Goal: Transaction & Acquisition: Purchase product/service

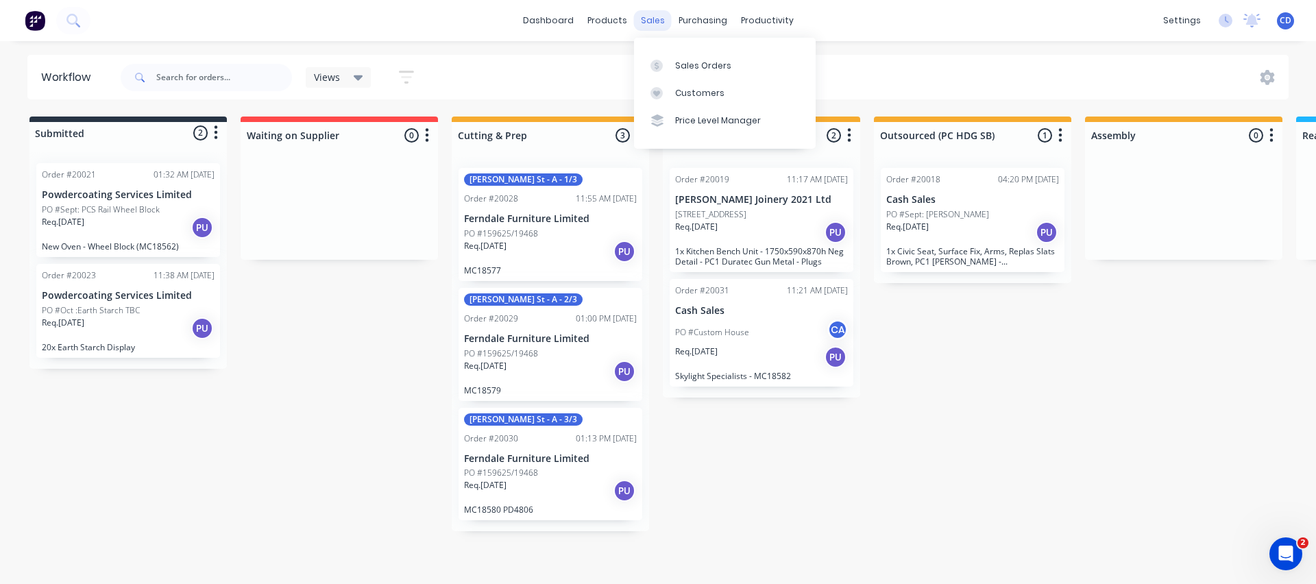
click at [656, 22] on div "sales" at bounding box center [653, 20] width 38 height 21
click at [669, 60] on div at bounding box center [660, 66] width 21 height 12
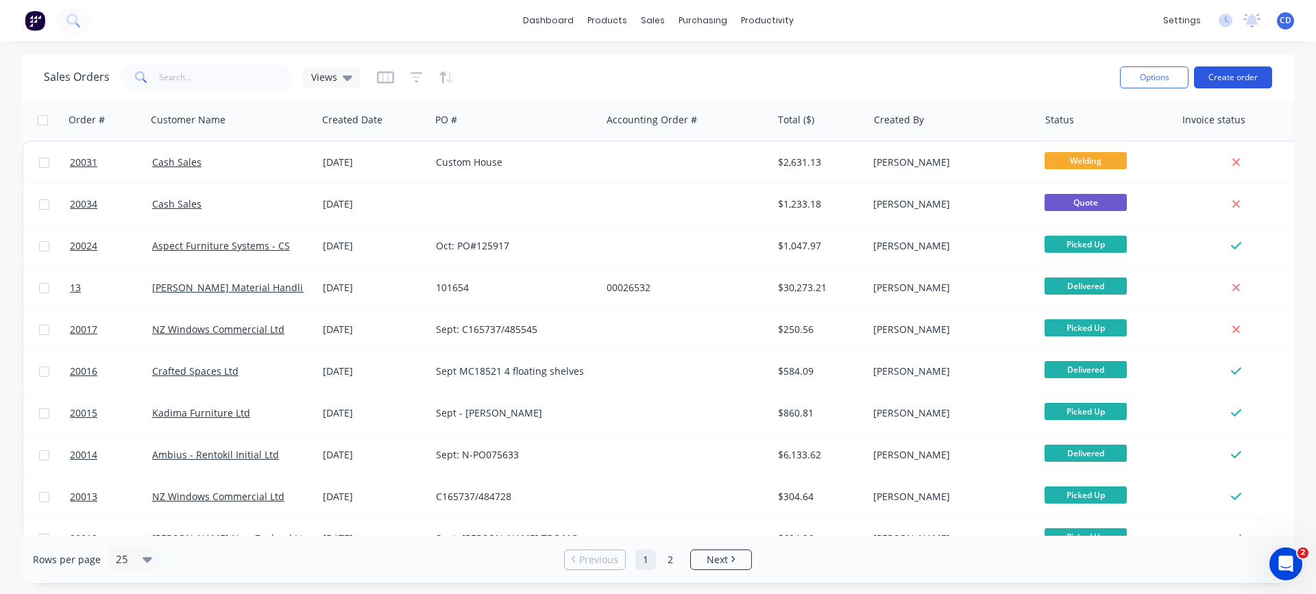
click at [1233, 75] on button "Create order" at bounding box center [1233, 77] width 78 height 22
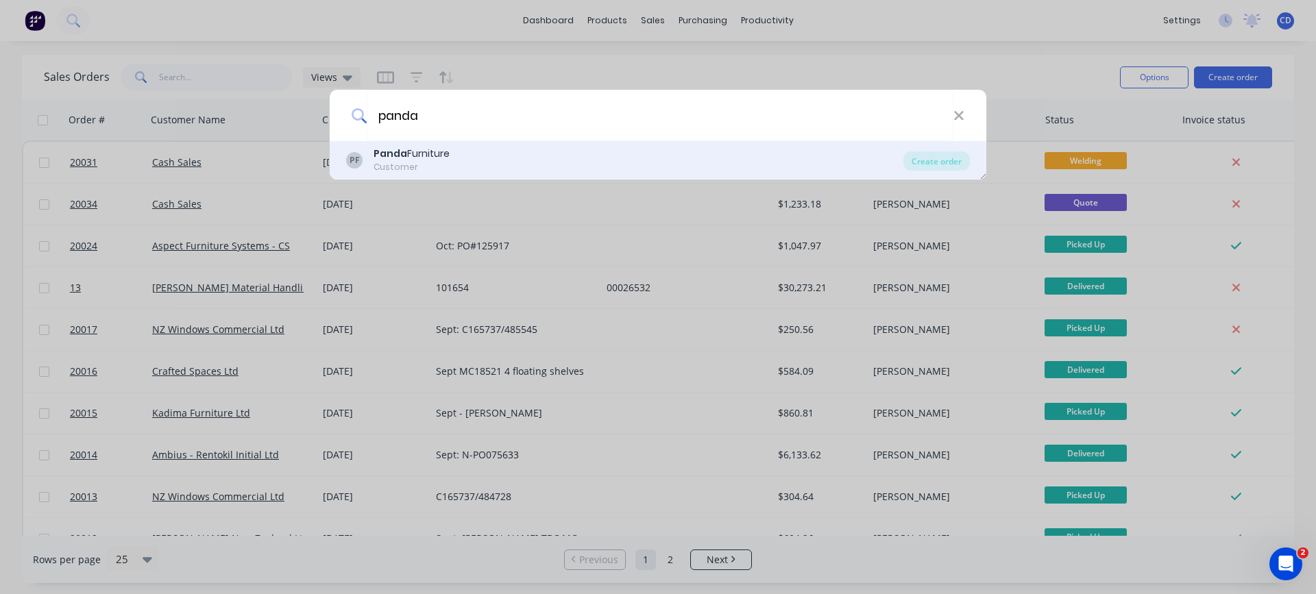
type input "panda"
click at [419, 157] on div "Panda Furniture" at bounding box center [411, 154] width 76 height 14
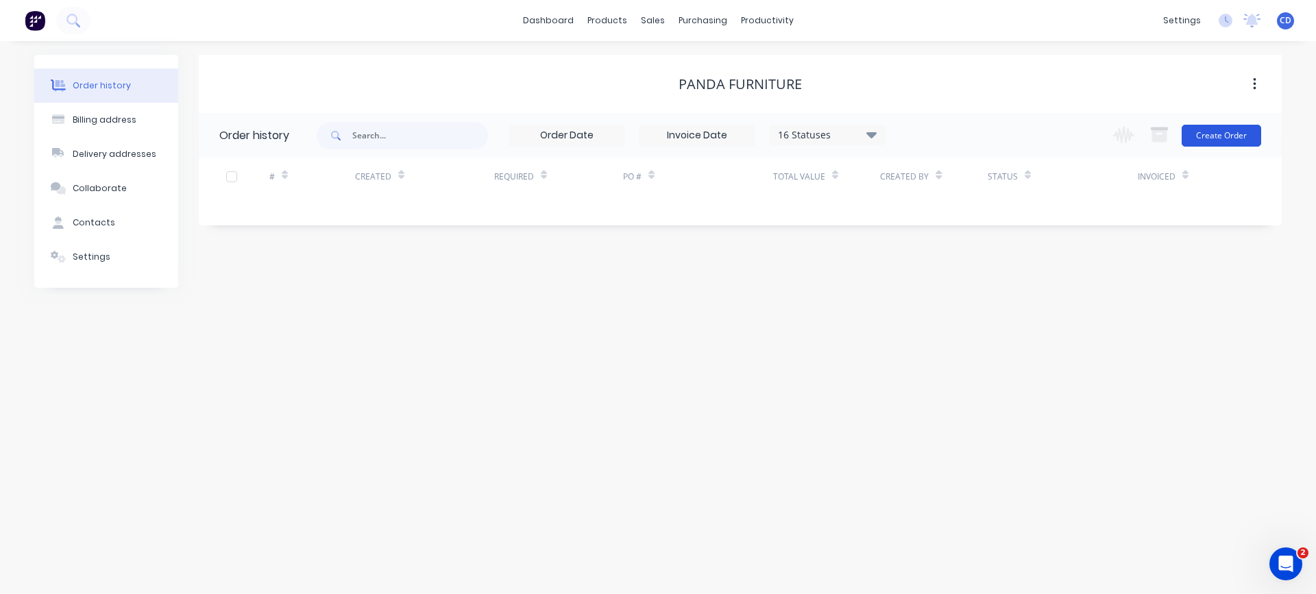
click at [1235, 135] on button "Create Order" at bounding box center [1220, 136] width 79 height 22
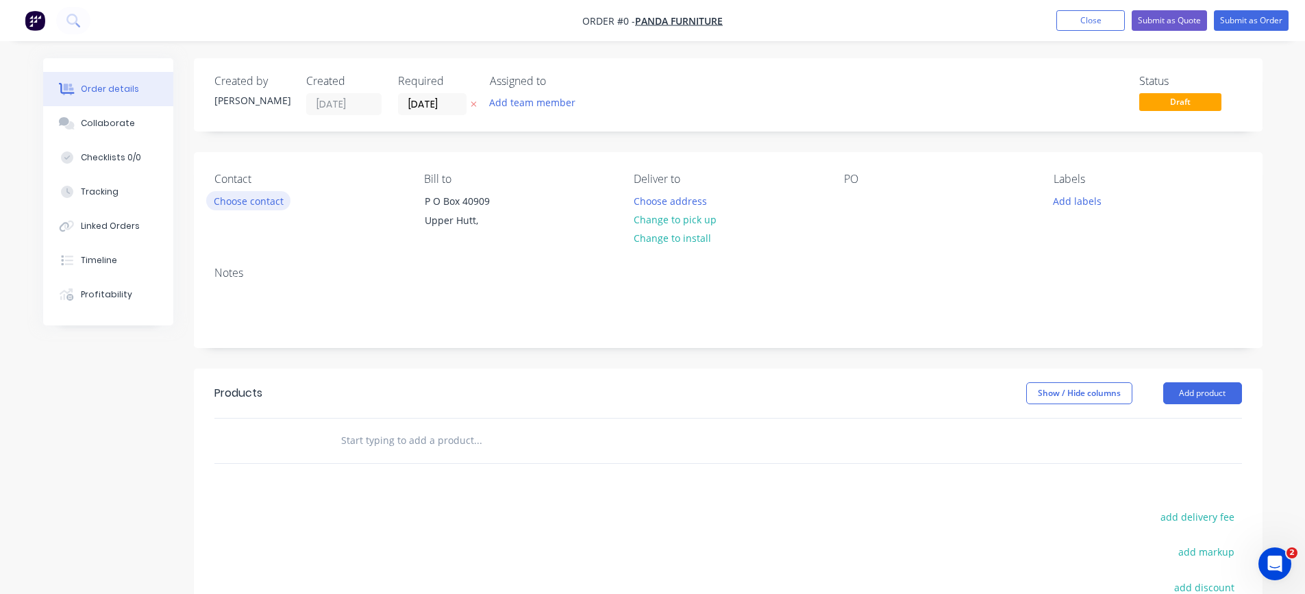
click at [243, 201] on button "Choose contact" at bounding box center [248, 200] width 84 height 18
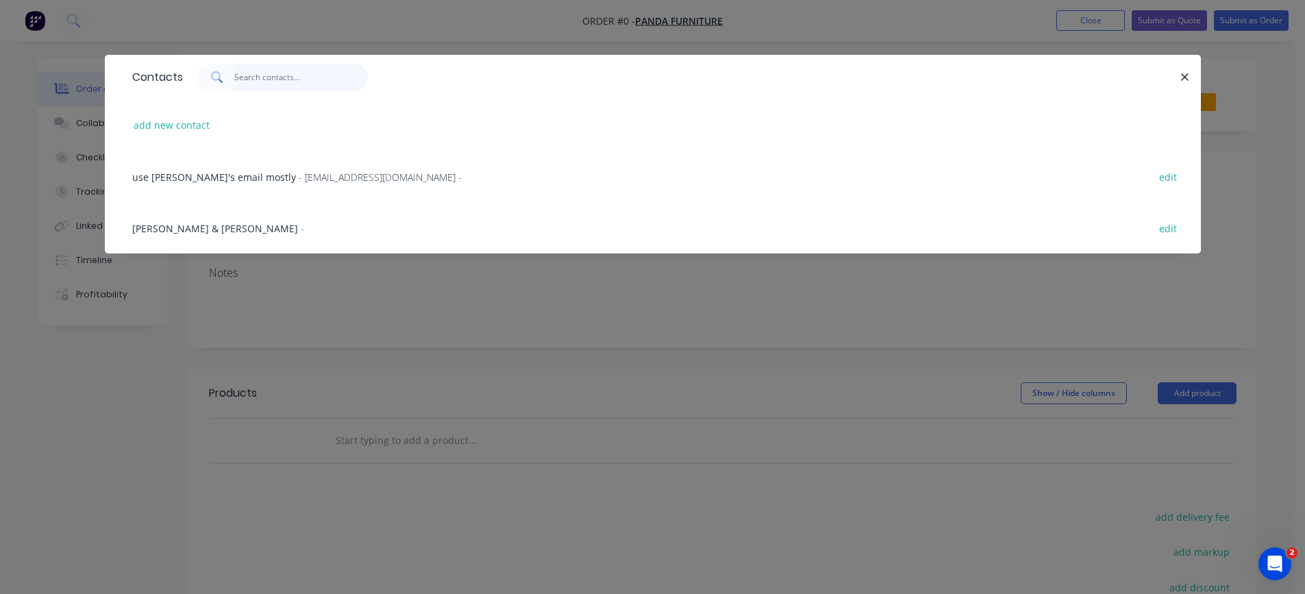
click at [249, 77] on input "text" at bounding box center [301, 77] width 134 height 27
type input "S"
click at [178, 129] on button "add new contact" at bounding box center [172, 125] width 90 height 18
select select "NZ"
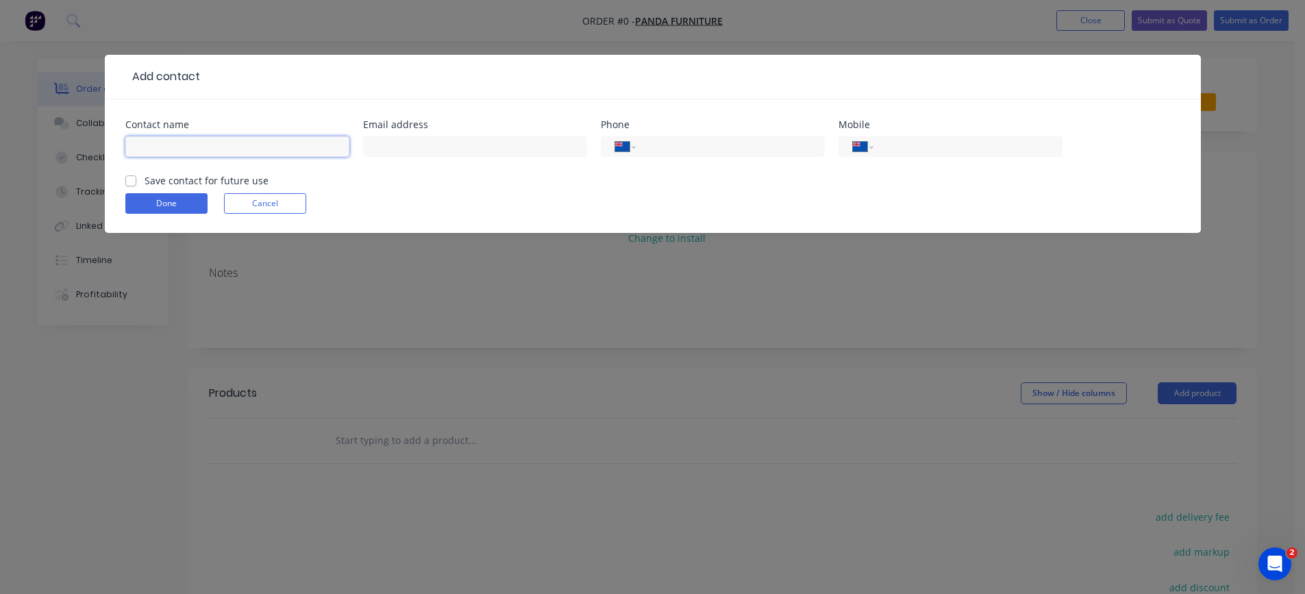
click at [189, 136] on input "text" at bounding box center [237, 146] width 224 height 21
type input "[PERSON_NAME]"
type input "022 173 5167"
click at [145, 180] on label "Save contact for future use" at bounding box center [207, 180] width 124 height 14
click at [128, 180] on input "Save contact for future use" at bounding box center [130, 179] width 11 height 13
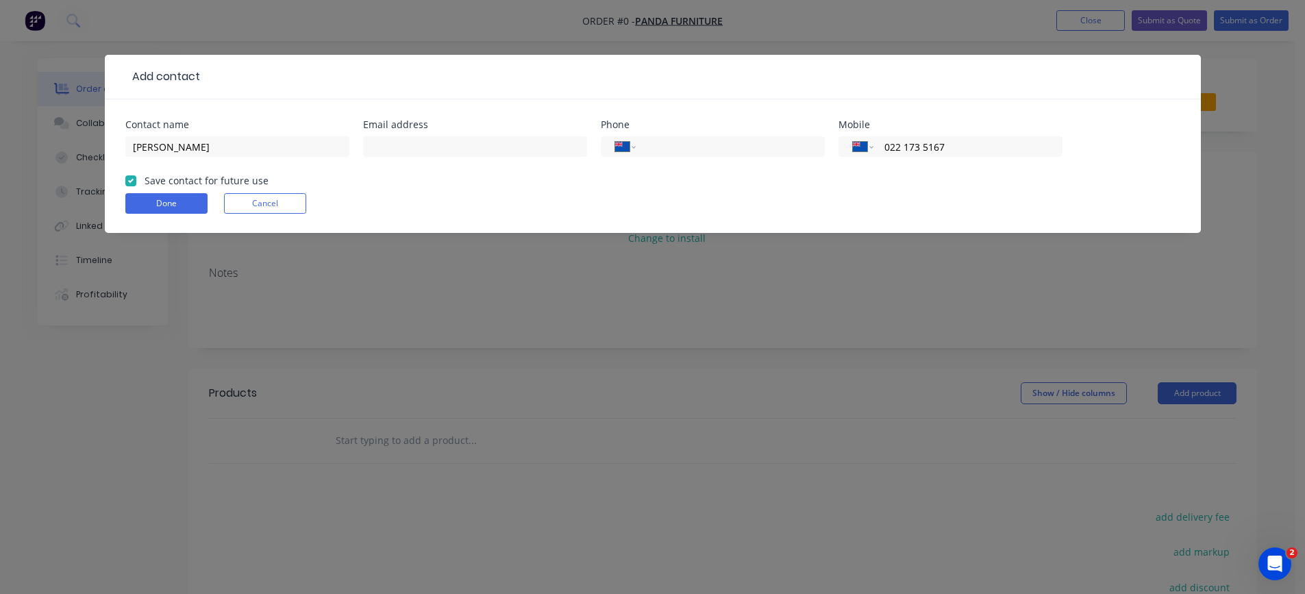
checkbox input "true"
click at [150, 199] on button "Done" at bounding box center [166, 203] width 82 height 21
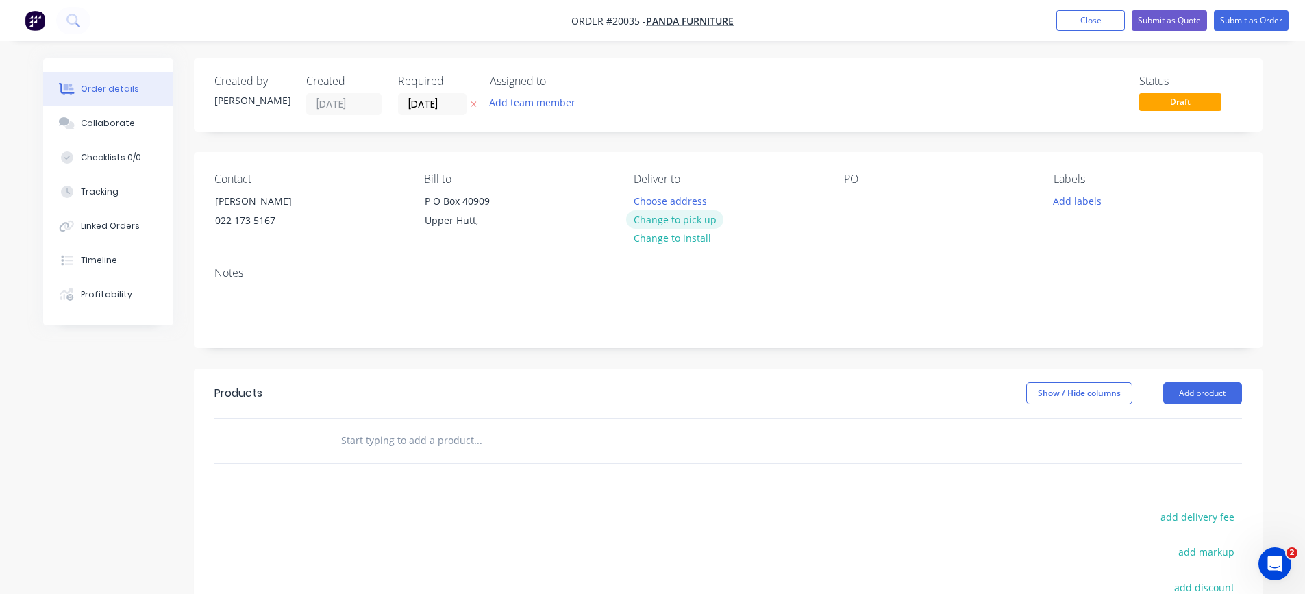
click at [671, 219] on button "Change to pick up" at bounding box center [674, 219] width 97 height 18
click at [845, 199] on div at bounding box center [855, 201] width 22 height 20
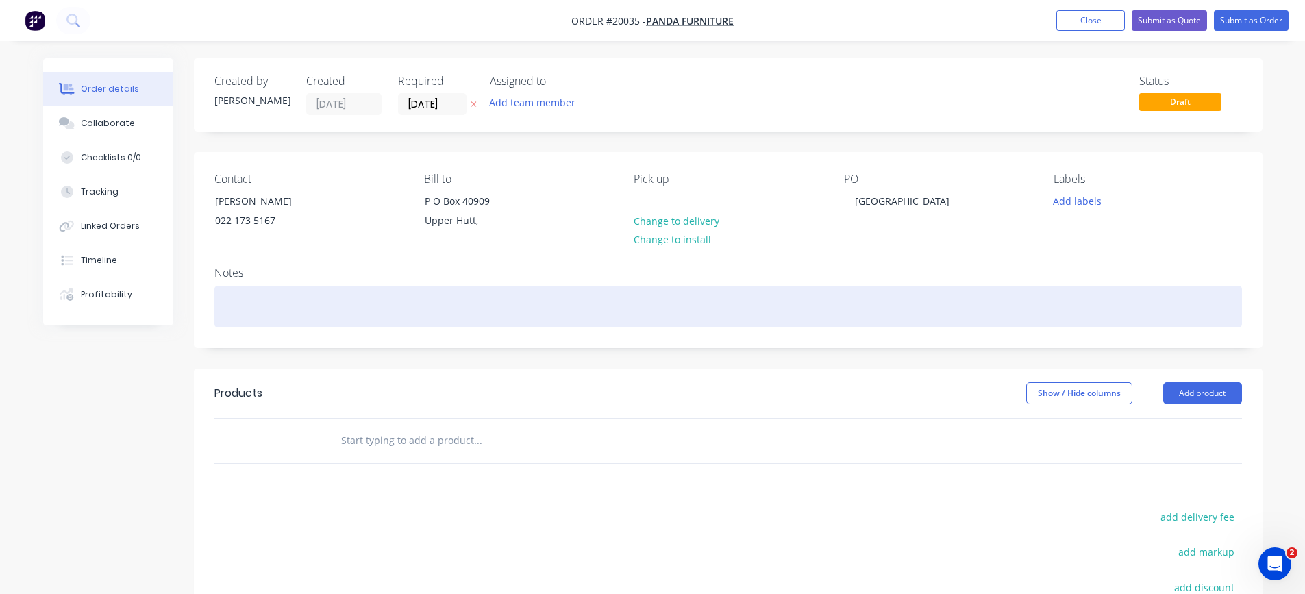
click at [300, 308] on div at bounding box center [728, 307] width 1028 height 42
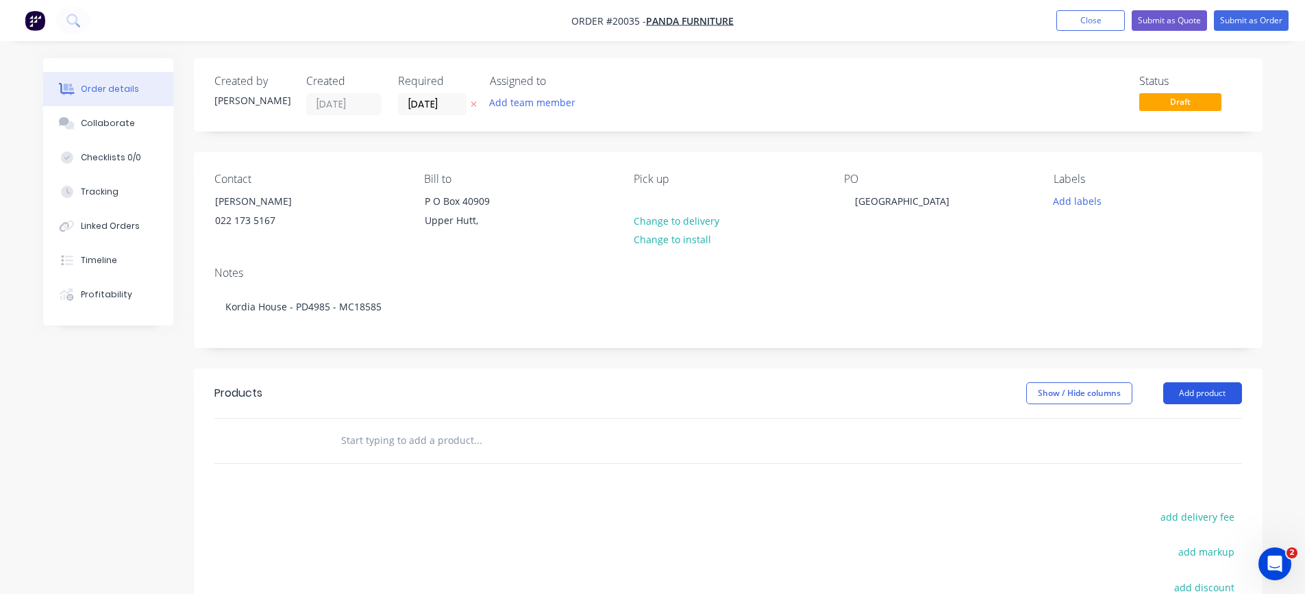
click at [1218, 391] on button "Add product" at bounding box center [1202, 393] width 79 height 22
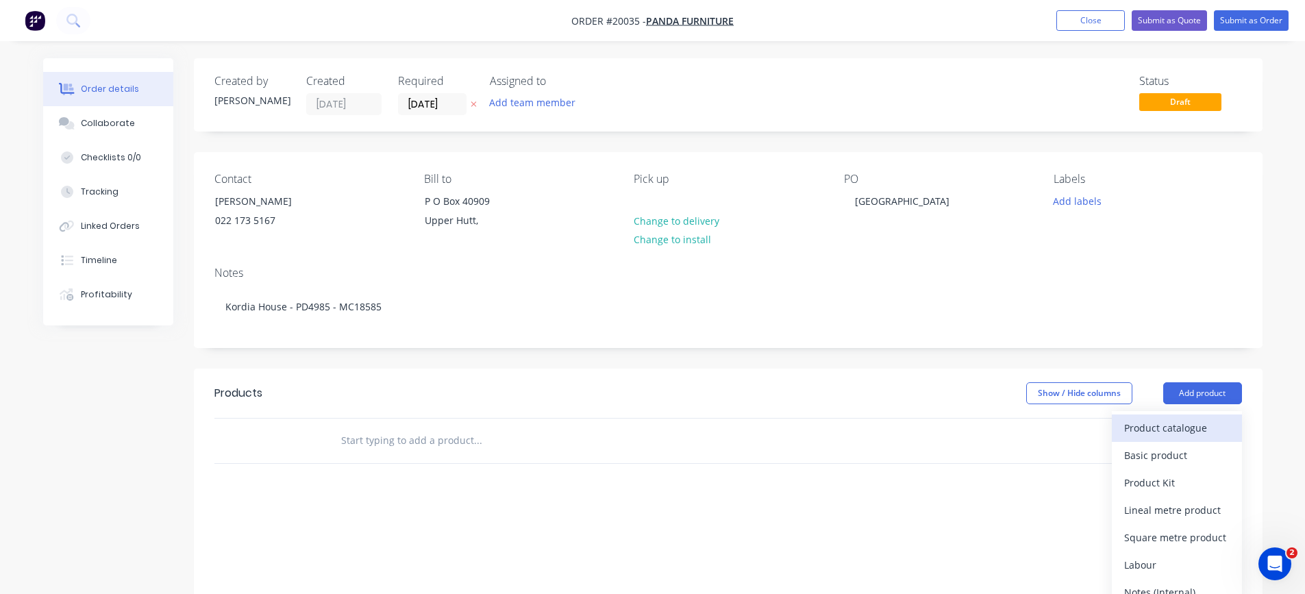
click at [1178, 428] on div "Product catalogue" at bounding box center [1177, 428] width 106 height 20
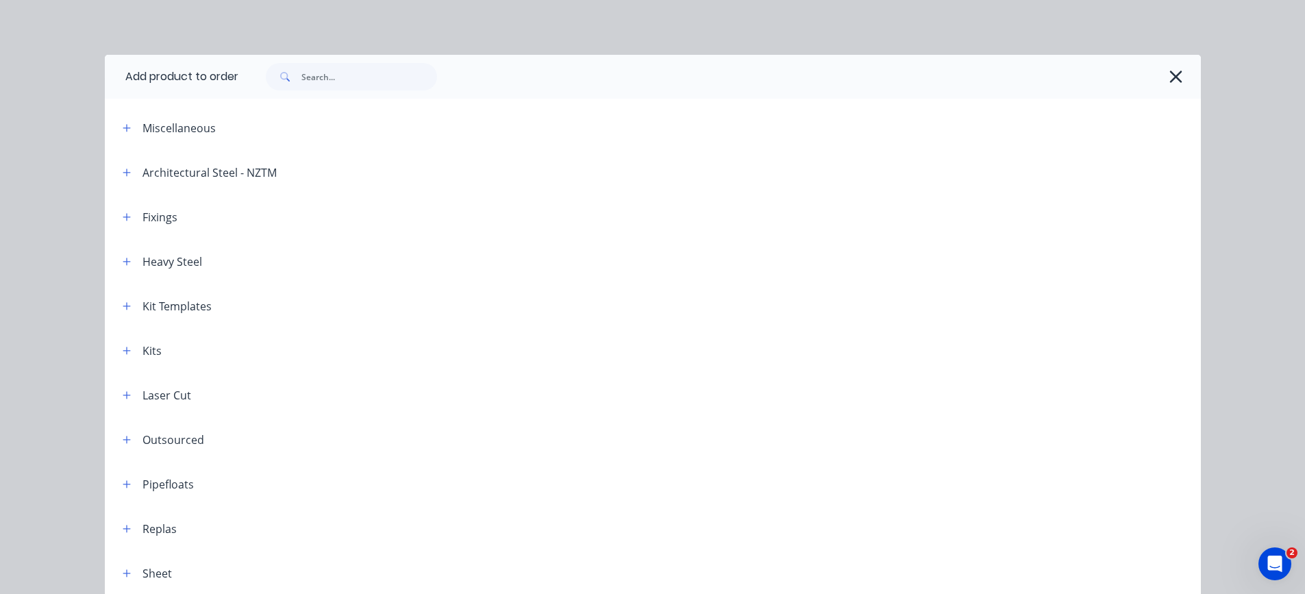
click at [162, 308] on div "Kit Templates" at bounding box center [177, 306] width 69 height 16
click at [119, 308] on button "button" at bounding box center [127, 305] width 17 height 17
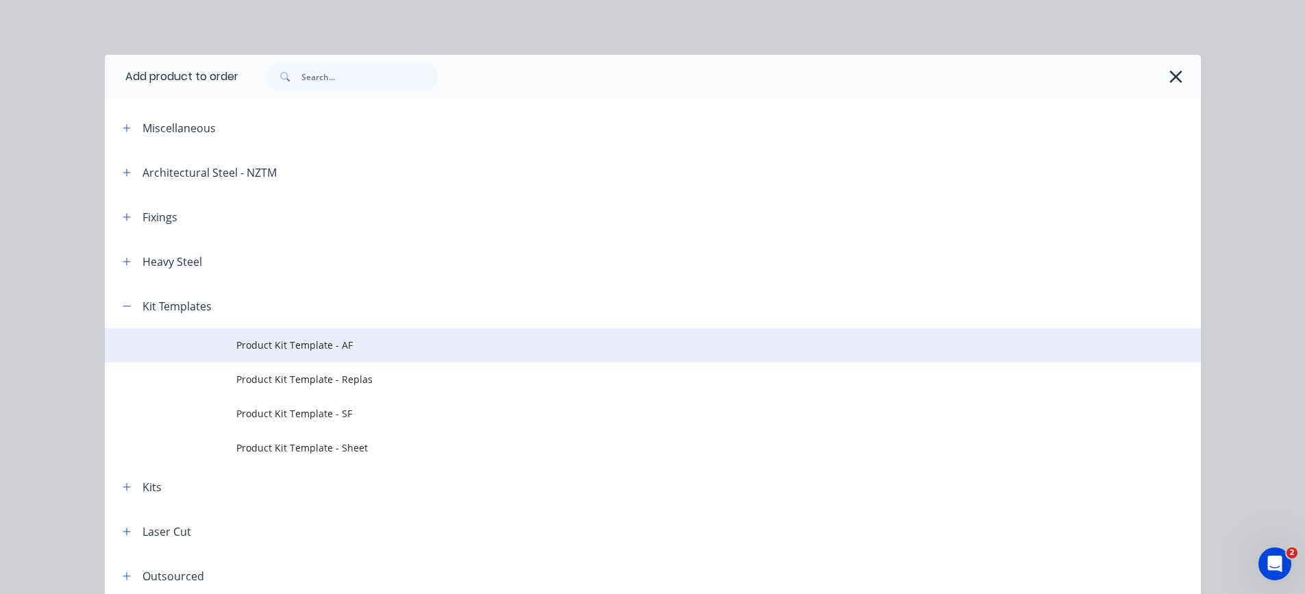
click at [301, 347] on span "Product Kit Template - AF" at bounding box center [621, 345] width 771 height 14
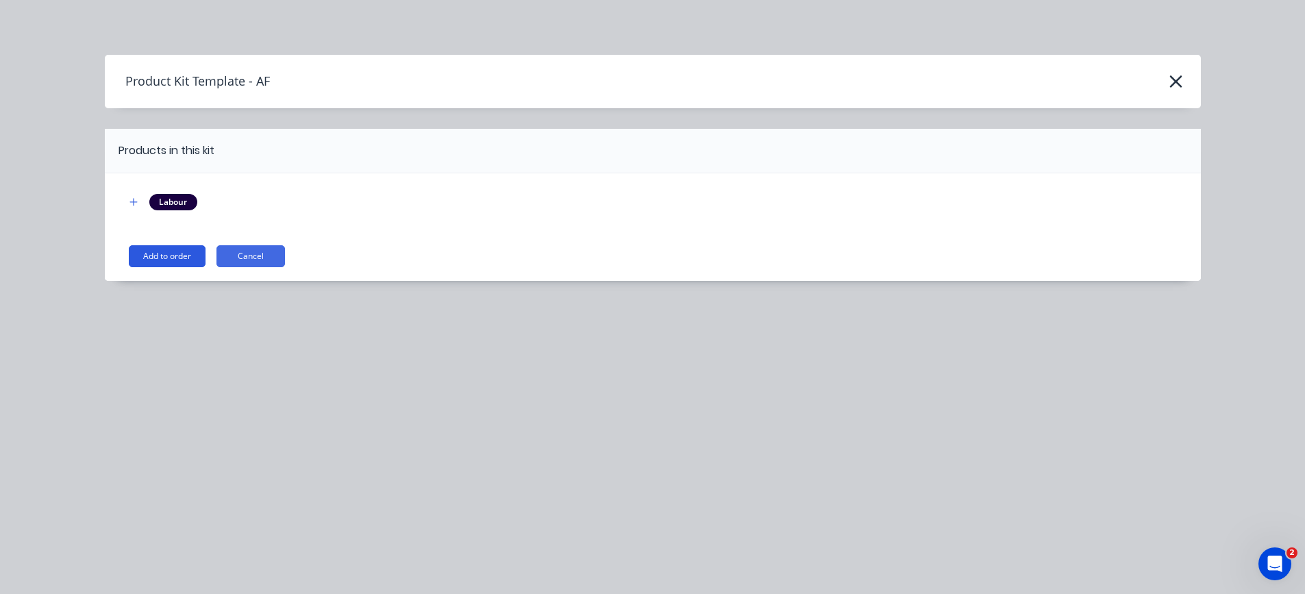
click at [171, 255] on button "Add to order" at bounding box center [167, 256] width 77 height 22
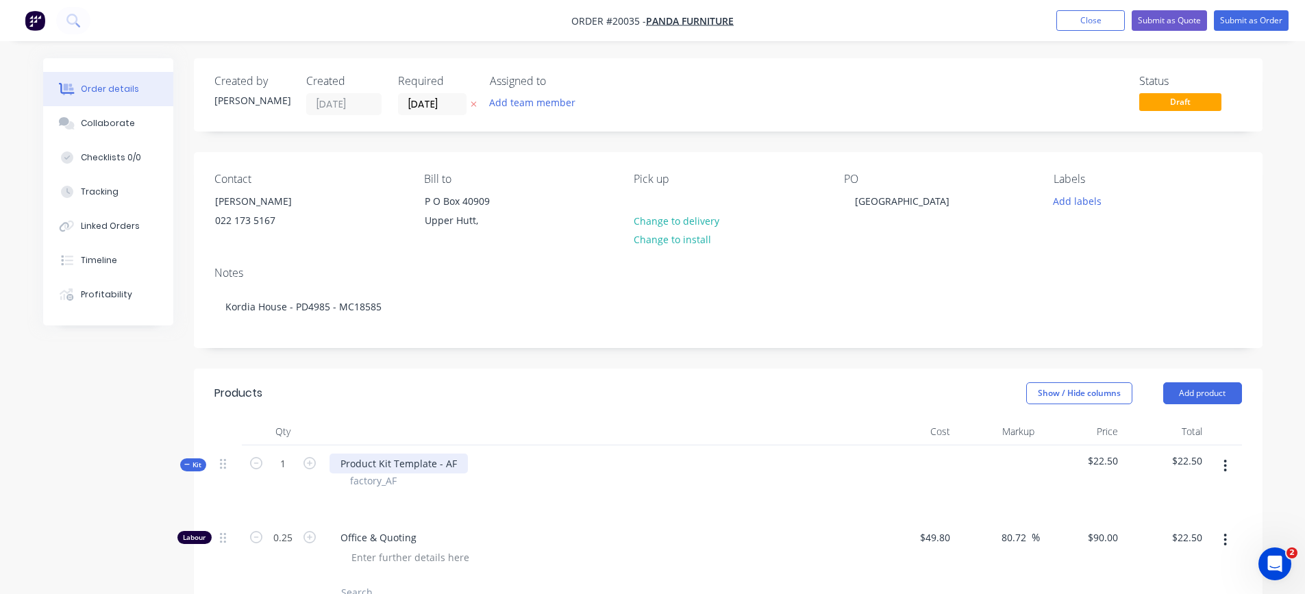
click at [439, 461] on div "Product Kit Template - AF" at bounding box center [399, 464] width 138 height 20
drag, startPoint x: 454, startPoint y: 461, endPoint x: 321, endPoint y: 462, distance: 132.9
click at [321, 462] on div "Kit 1 Product Kit Template - AF factory_AF $22.50 $22.50" at bounding box center [728, 482] width 1028 height 74
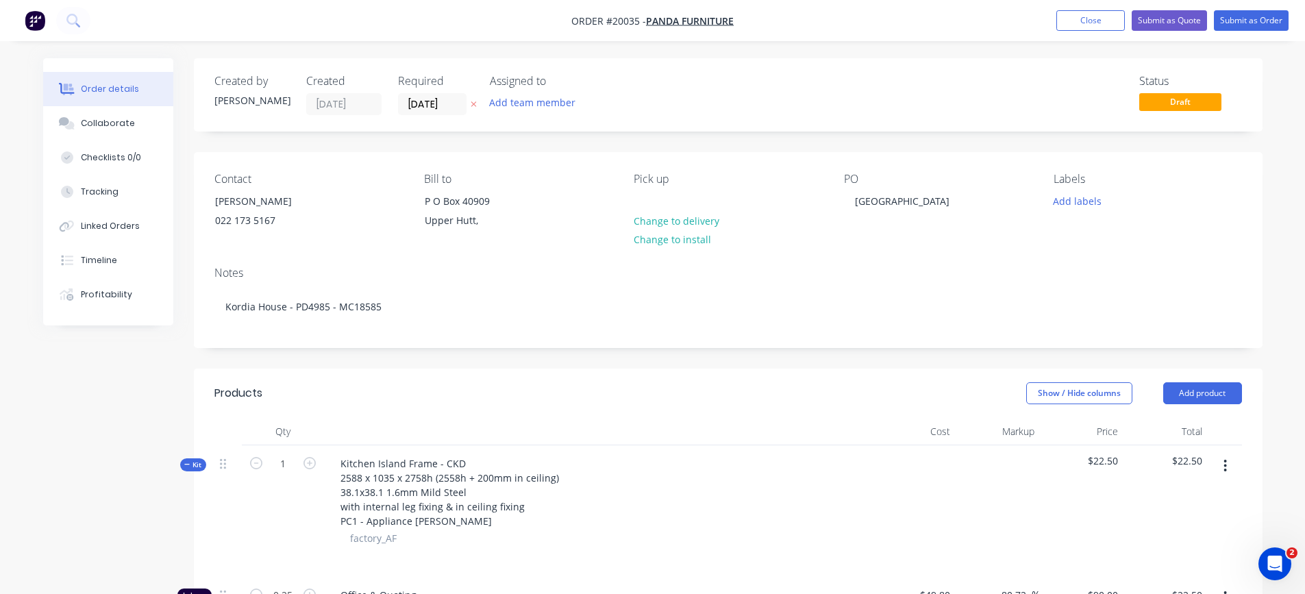
click at [643, 482] on div "Kitchen Island Frame - CKD 2588 x 1035 x 2758h (2558h + 200mm in ceiling) 38.1x…" at bounding box center [598, 511] width 548 height 132
click at [1220, 470] on button "button" at bounding box center [1225, 466] width 32 height 25
click at [1191, 495] on div "Add product to kit" at bounding box center [1177, 502] width 106 height 20
click at [1161, 556] on div "Product catalogue" at bounding box center [1177, 557] width 106 height 20
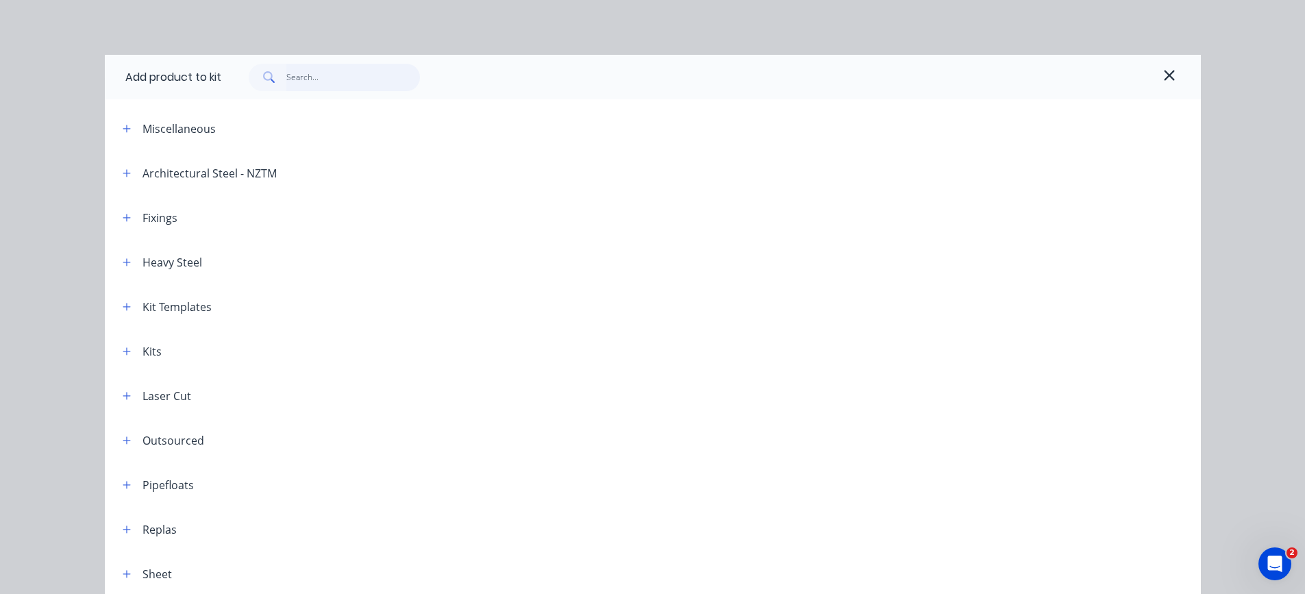
click at [307, 64] on input "text" at bounding box center [353, 77] width 134 height 27
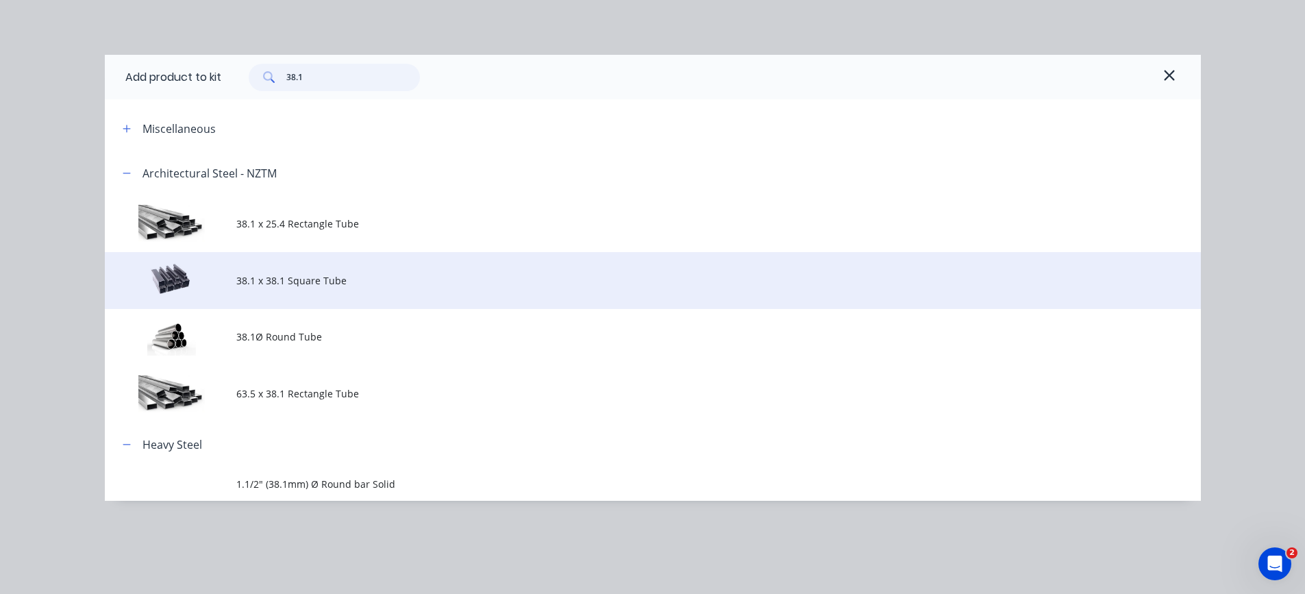
type input "38.1"
click at [297, 284] on span "38.1 x 38.1 Square Tube" at bounding box center [621, 280] width 771 height 14
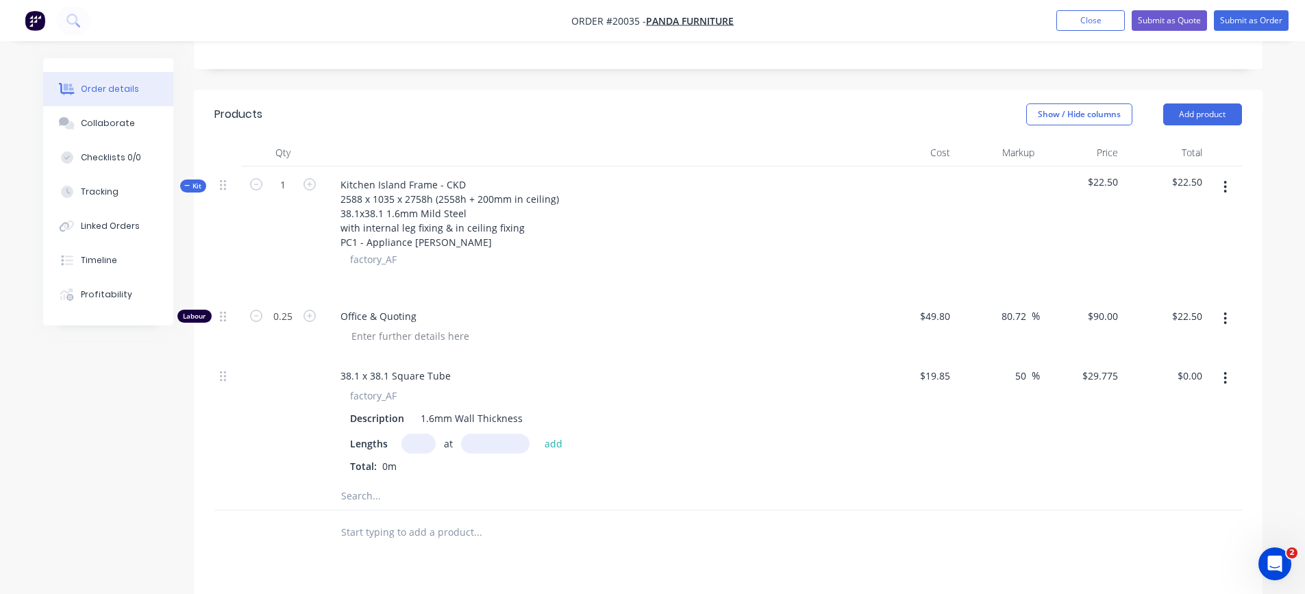
scroll to position [343, 0]
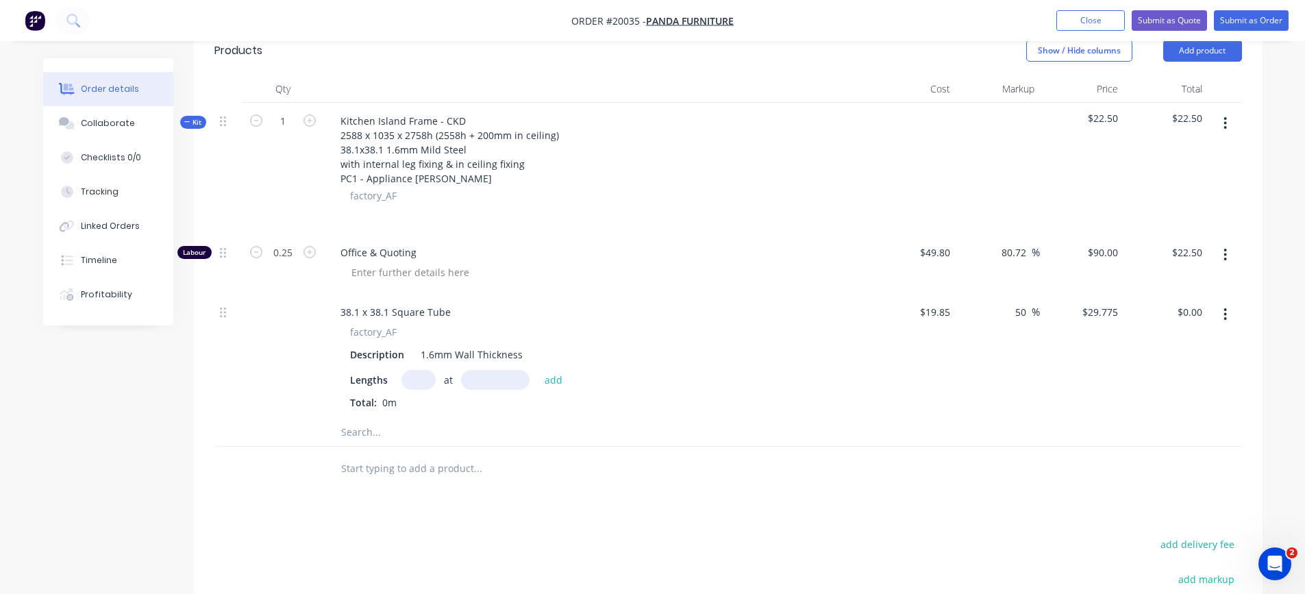
click at [417, 380] on input "text" at bounding box center [419, 380] width 34 height 20
type input "4"
type input "2198"
click at [538, 370] on button "add" at bounding box center [554, 379] width 32 height 18
type input "$261.78"
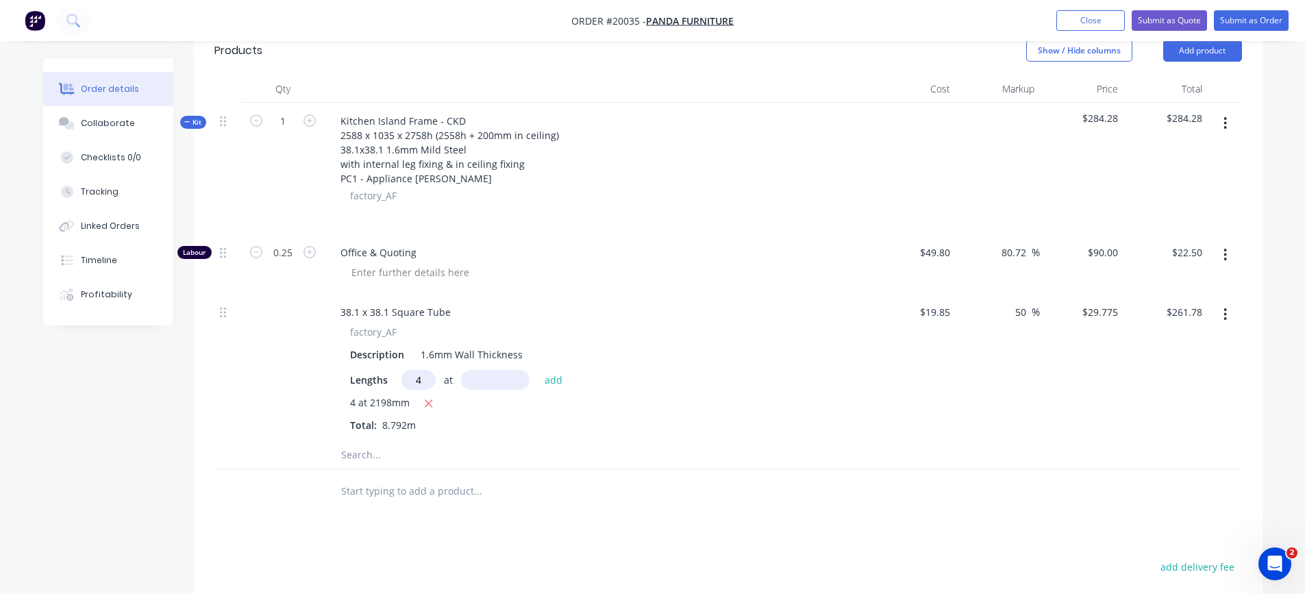
type input "4"
type input "560"
click at [538, 370] on button "add" at bounding box center [554, 379] width 32 height 18
type input "$328.48"
type input "3"
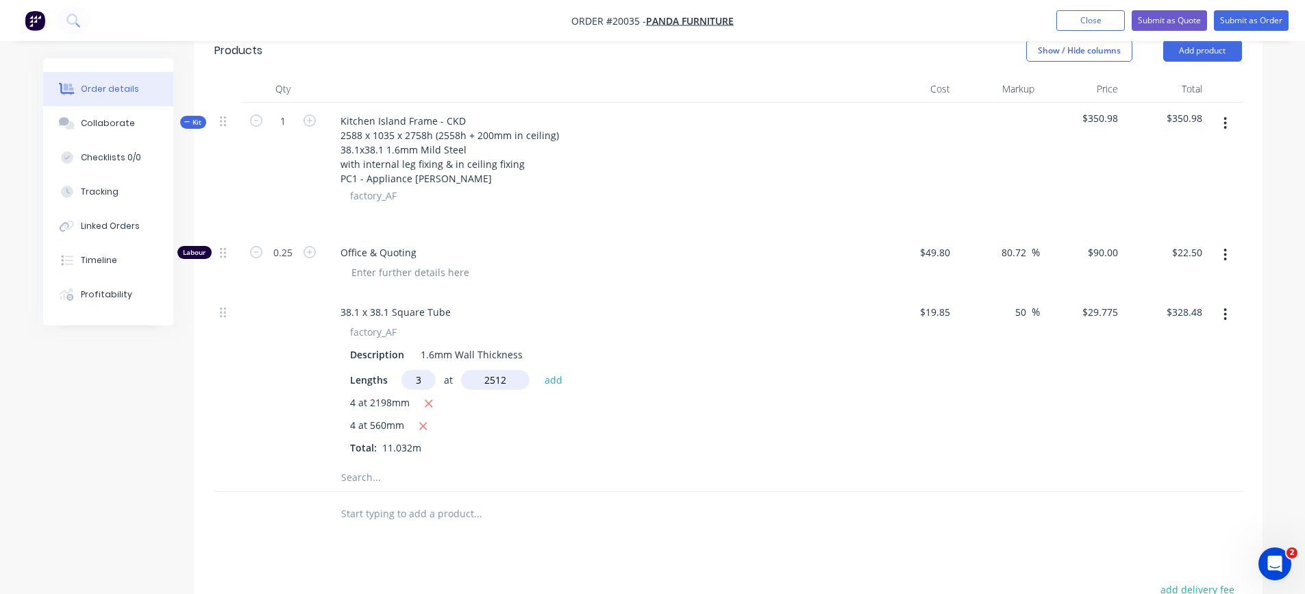
type input "2512mm"
click at [538, 370] on button "add" at bounding box center [554, 379] width 32 height 18
type input "$552.86"
type input "2"
type input "959"
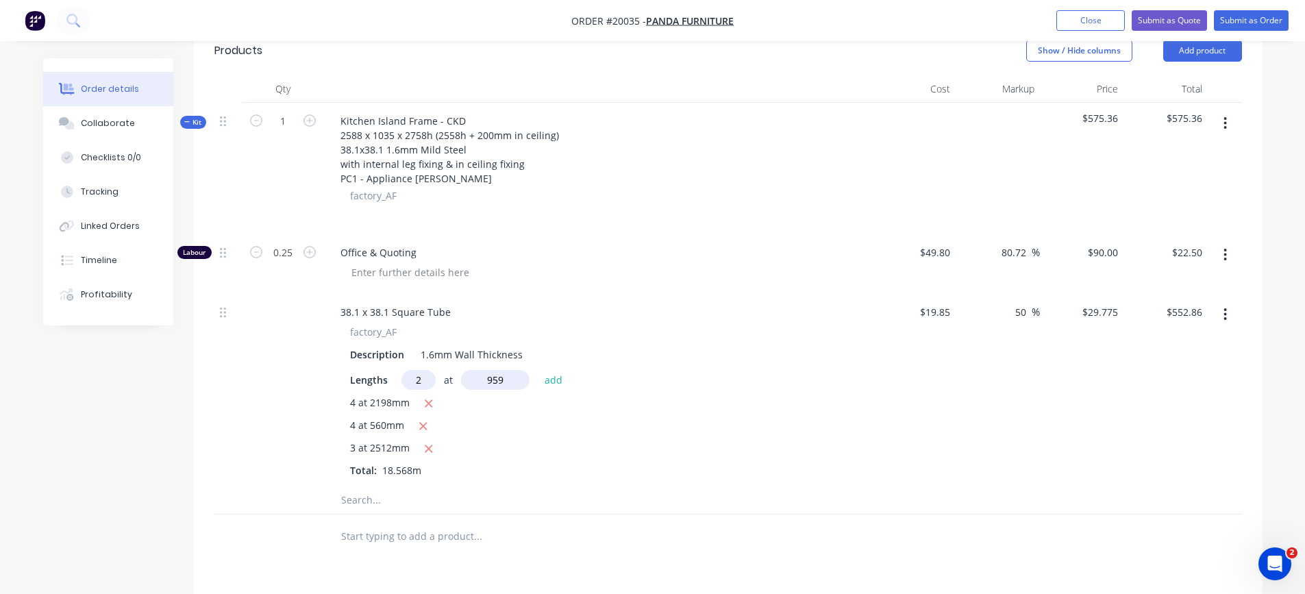
click at [538, 370] on button "add" at bounding box center [554, 379] width 32 height 18
type input "$609.97"
type input "1"
type input "502"
click at [538, 370] on button "add" at bounding box center [554, 379] width 32 height 18
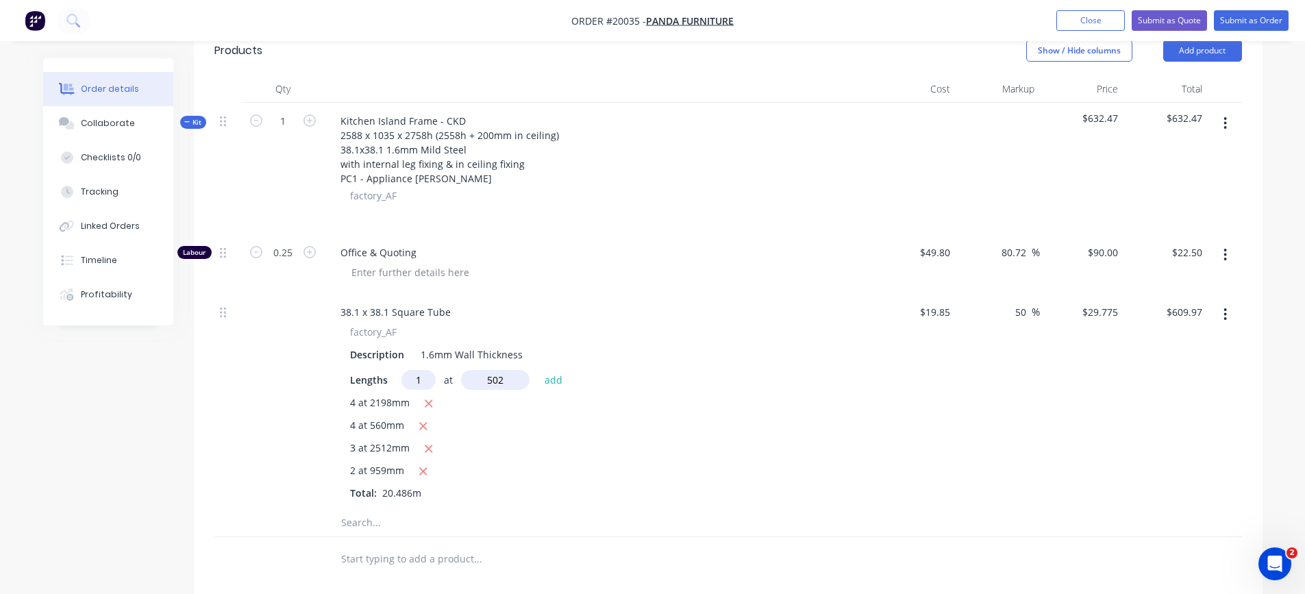
type input "$624.92"
type input "1"
type input "419"
click at [538, 370] on button "add" at bounding box center [554, 379] width 32 height 18
type input "$637.39"
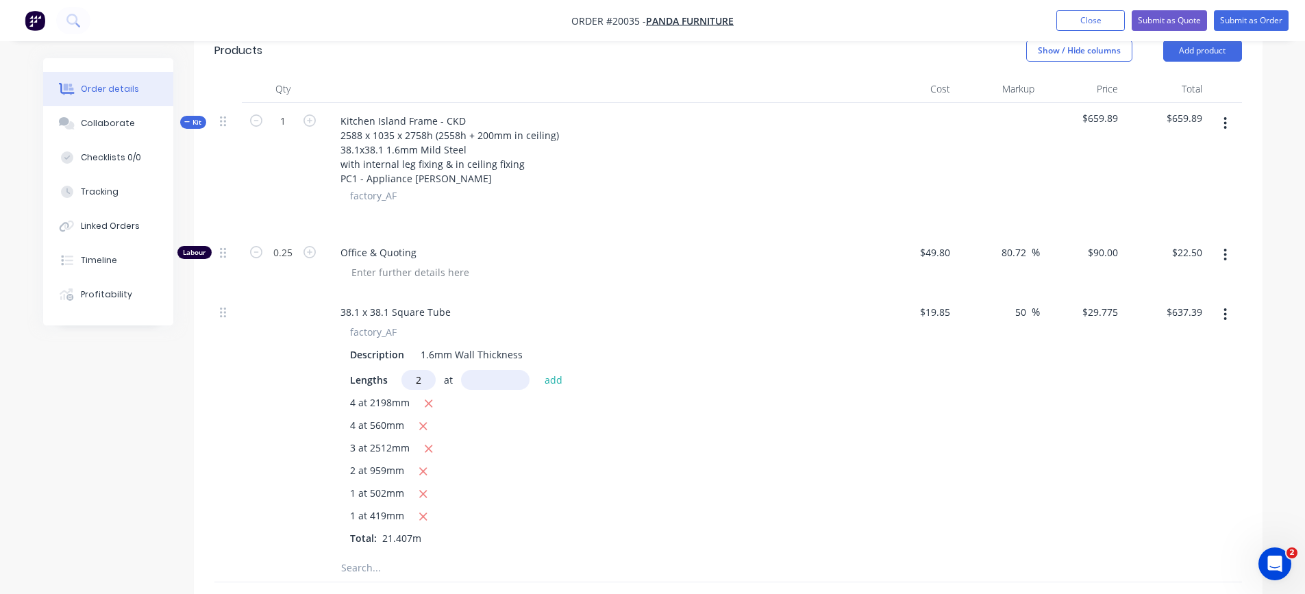
type input "2"
type input "522"
click at [538, 370] on button "add" at bounding box center [554, 379] width 32 height 18
type input "$668.48"
click at [1226, 125] on icon "button" at bounding box center [1225, 123] width 3 height 15
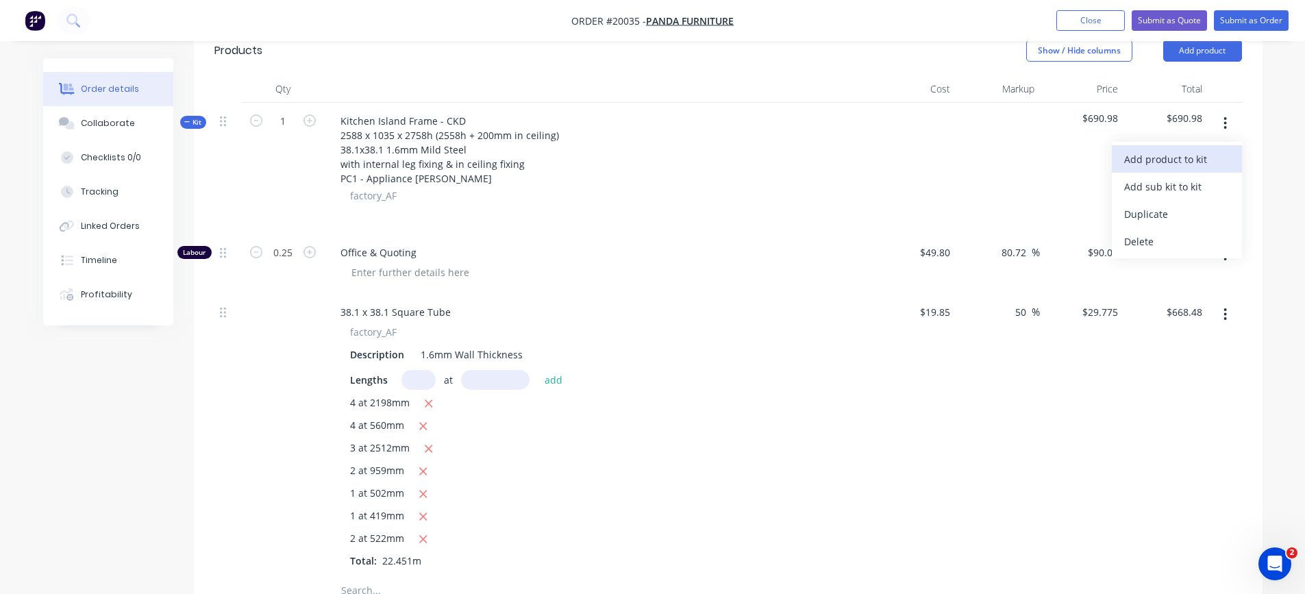
click at [1213, 157] on div "Add product to kit" at bounding box center [1177, 159] width 106 height 20
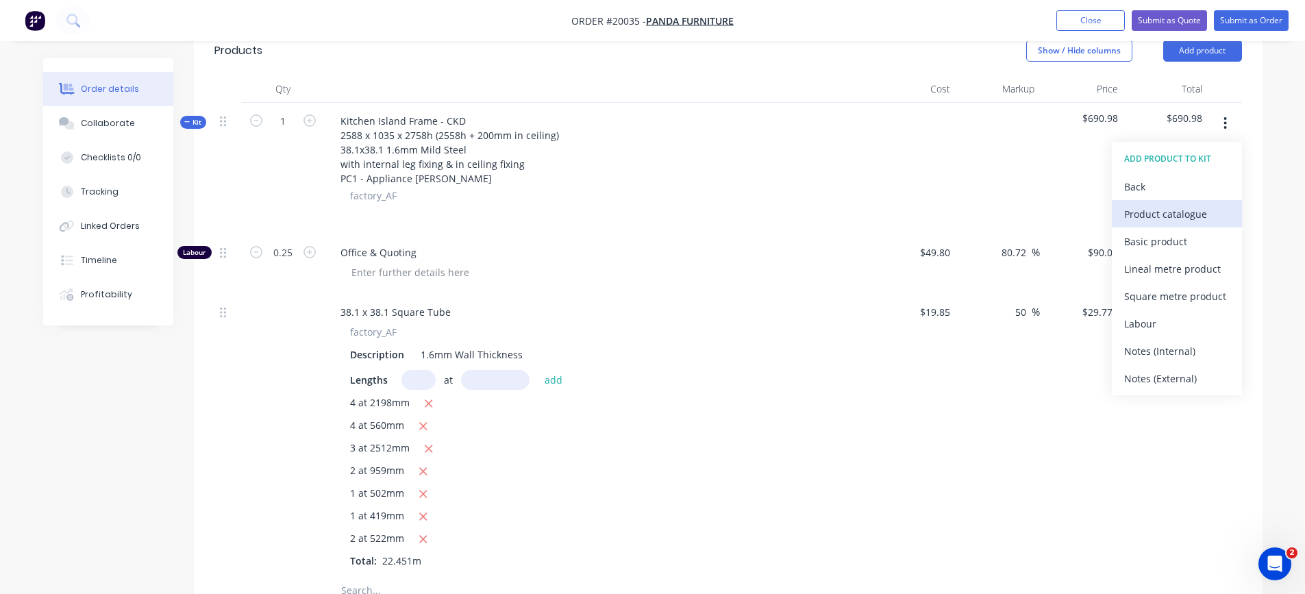
click at [1189, 212] on div "Product catalogue" at bounding box center [1177, 214] width 106 height 20
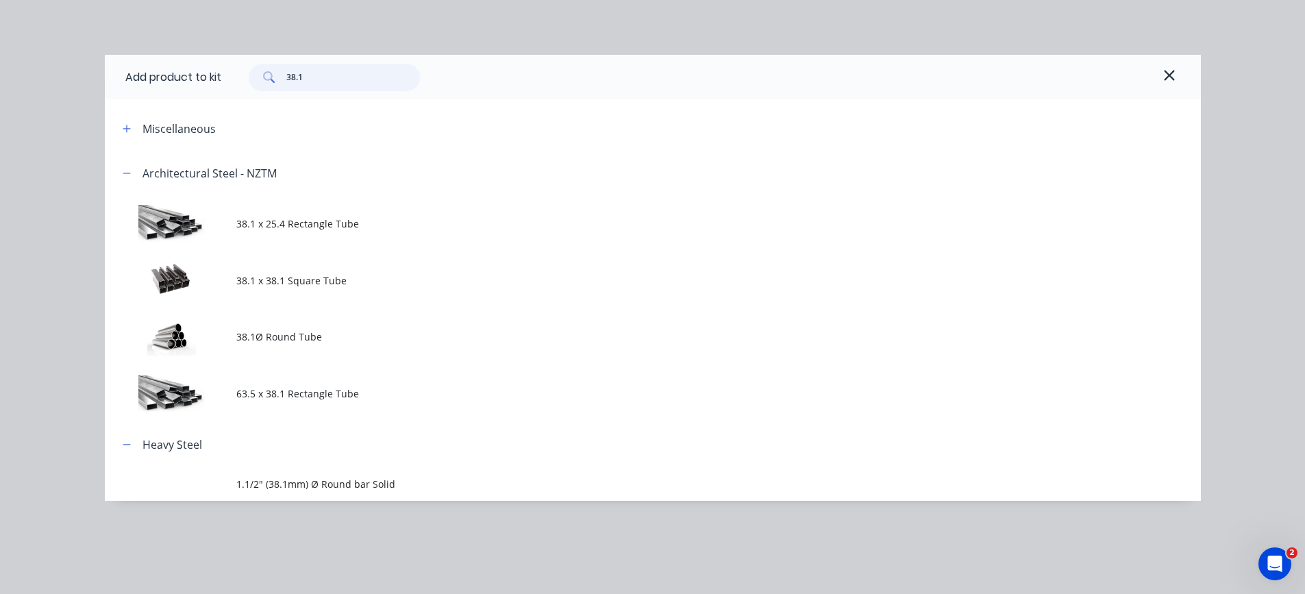
click at [308, 81] on input "38.1" at bounding box center [353, 77] width 134 height 27
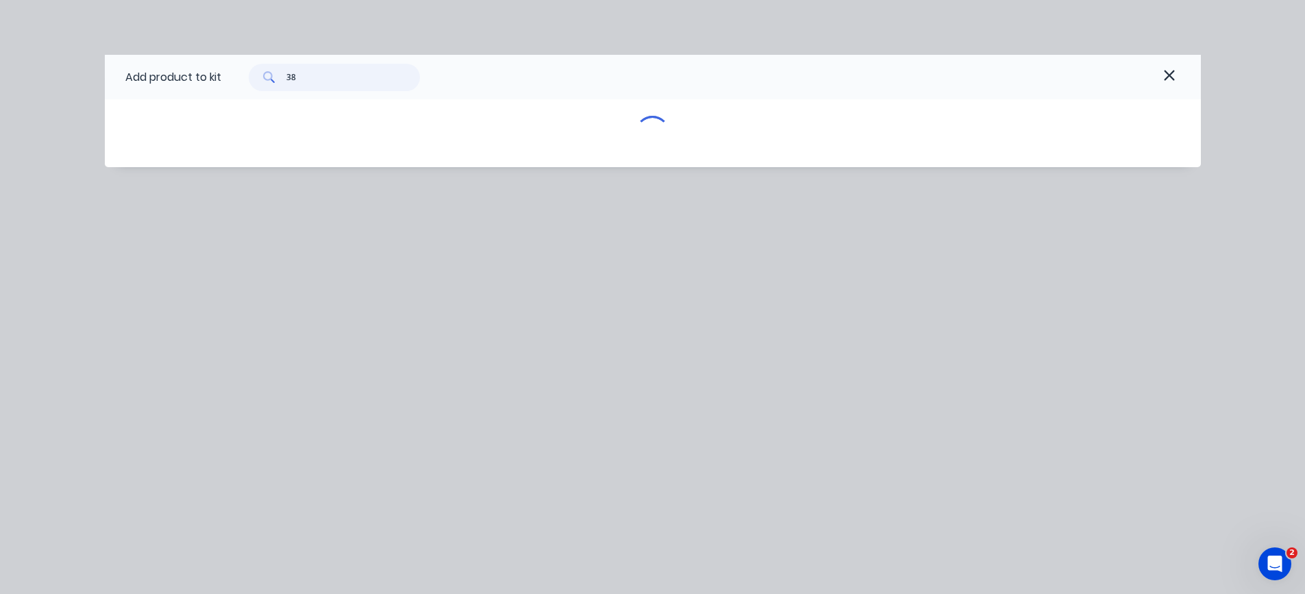
type input "3"
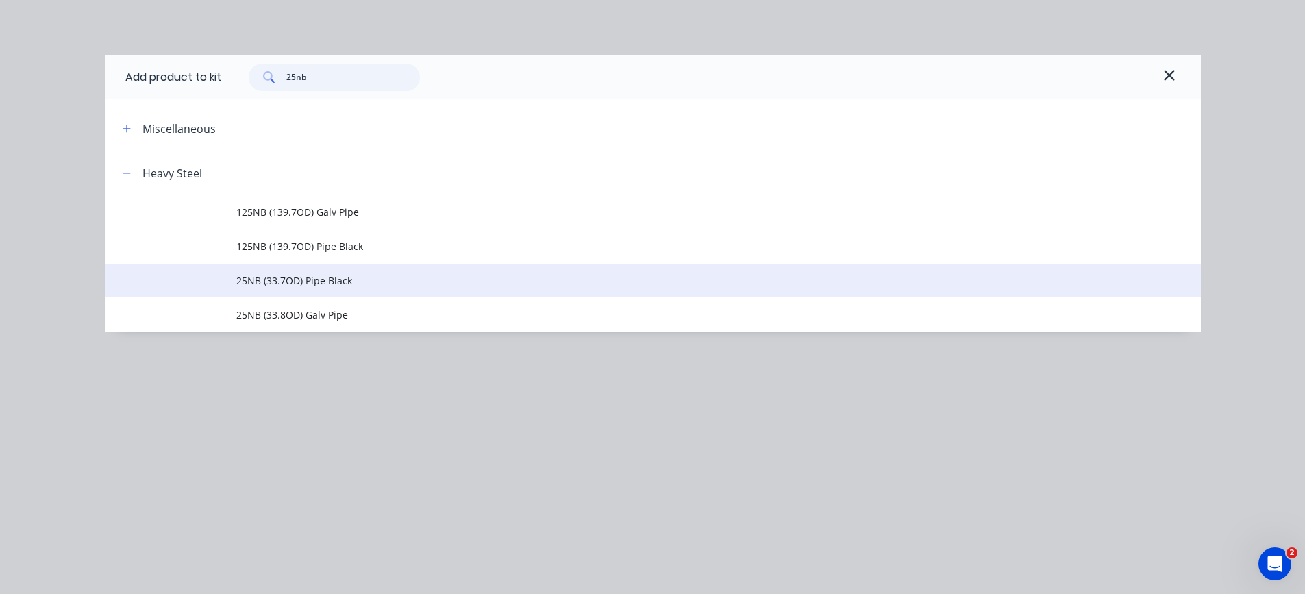
type input "25nb"
click at [287, 282] on span "25NB (33.7OD) Pipe Black" at bounding box center [621, 280] width 771 height 14
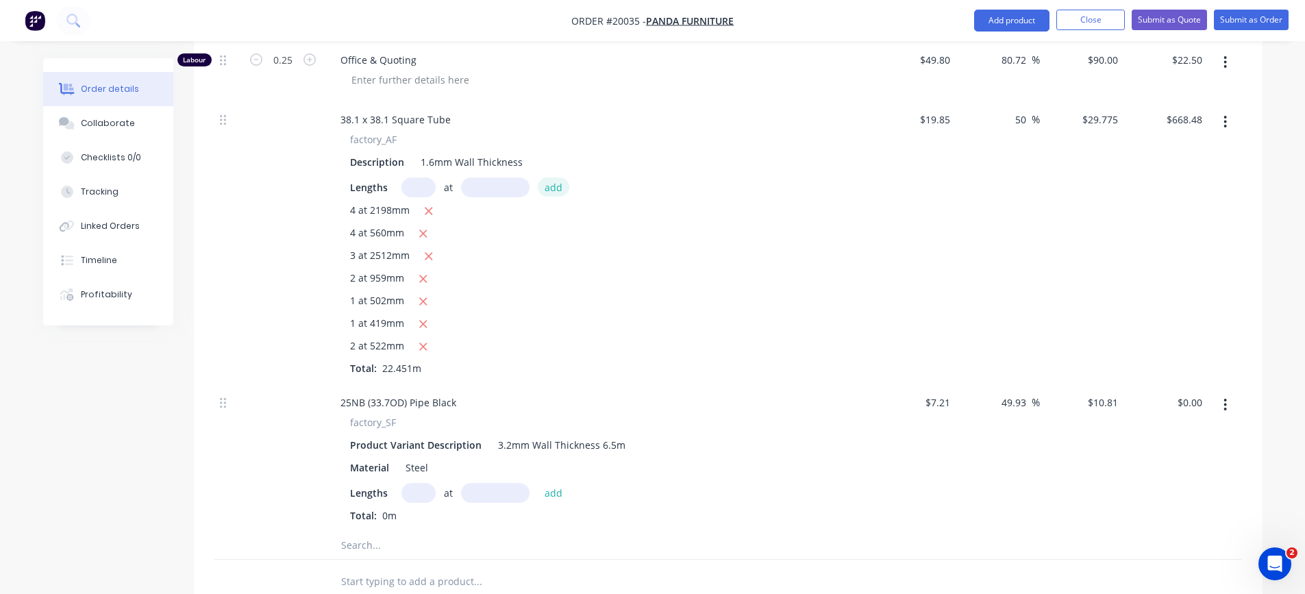
scroll to position [548, 0]
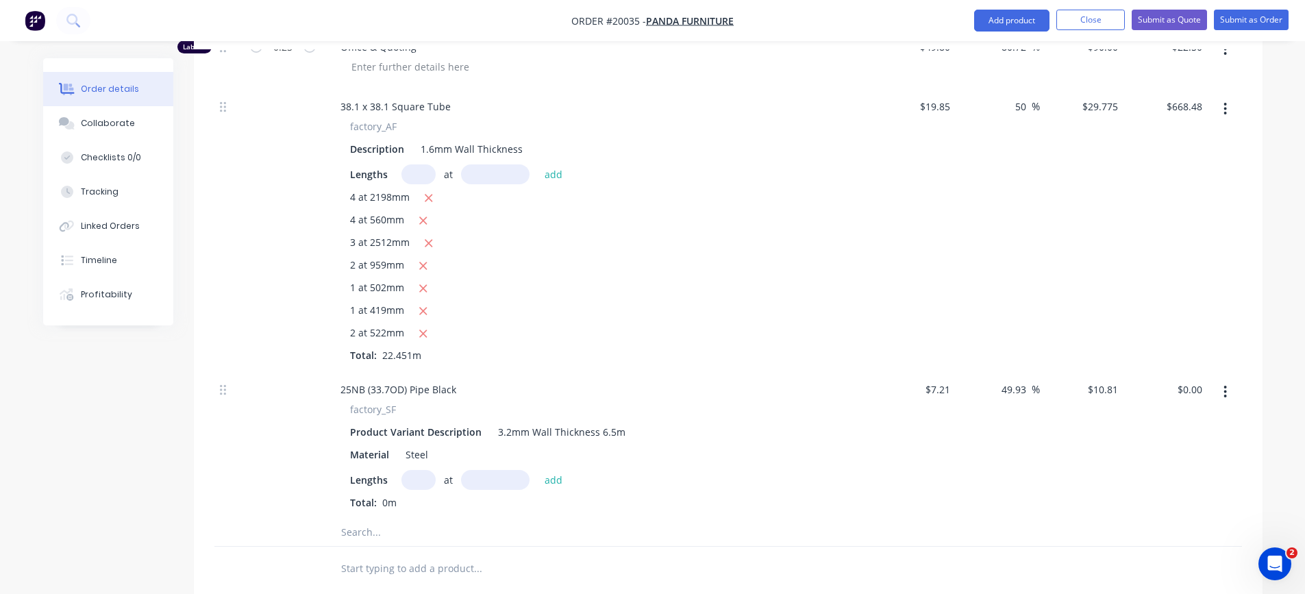
click at [409, 482] on input "text" at bounding box center [419, 480] width 34 height 20
type input "4"
type input "80"
click at [538, 470] on button "add" at bounding box center [554, 479] width 32 height 18
type input "$3.46"
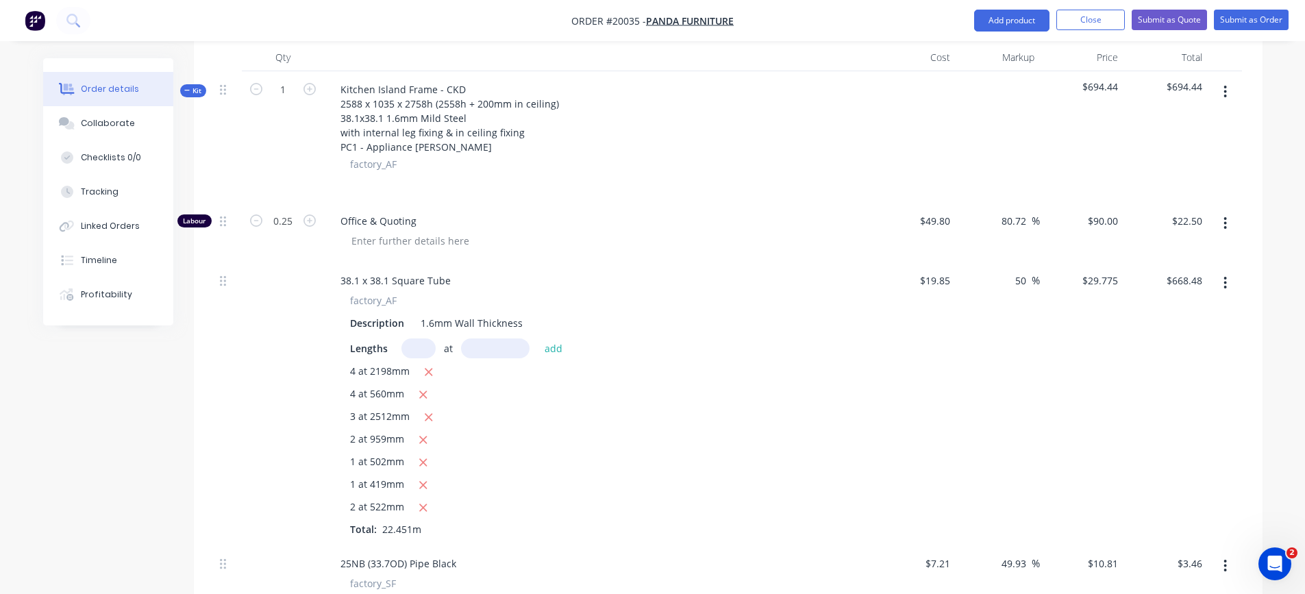
scroll to position [343, 0]
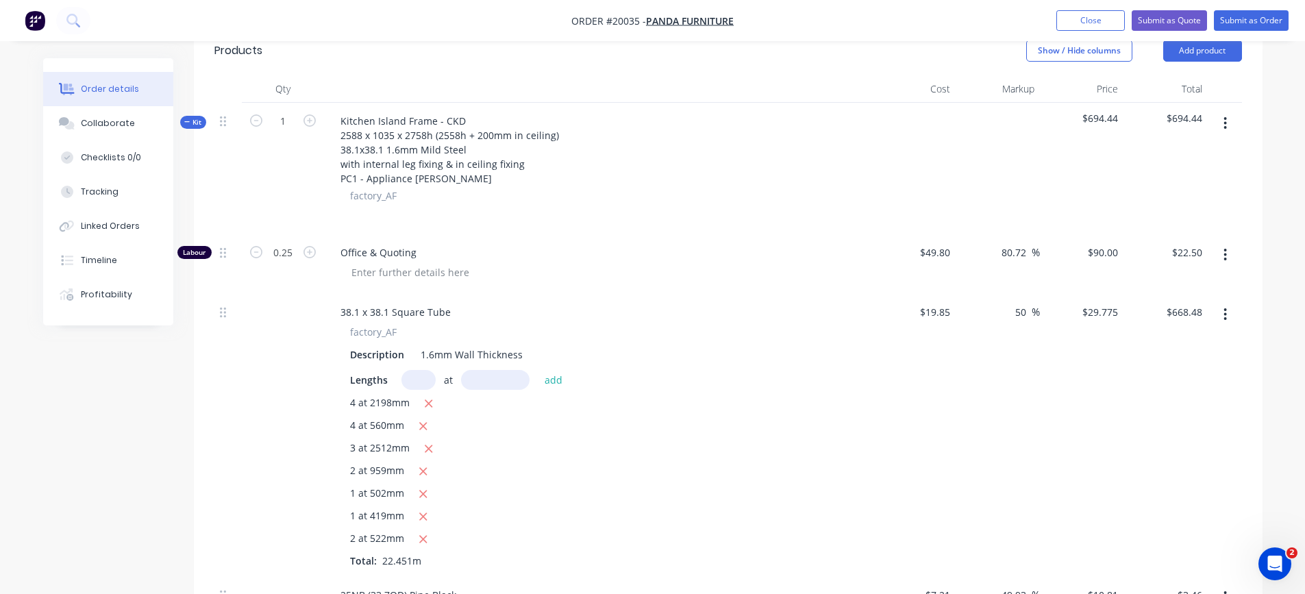
click at [1226, 121] on icon "button" at bounding box center [1225, 123] width 3 height 15
click at [1207, 153] on div "Add product to kit" at bounding box center [1177, 159] width 106 height 20
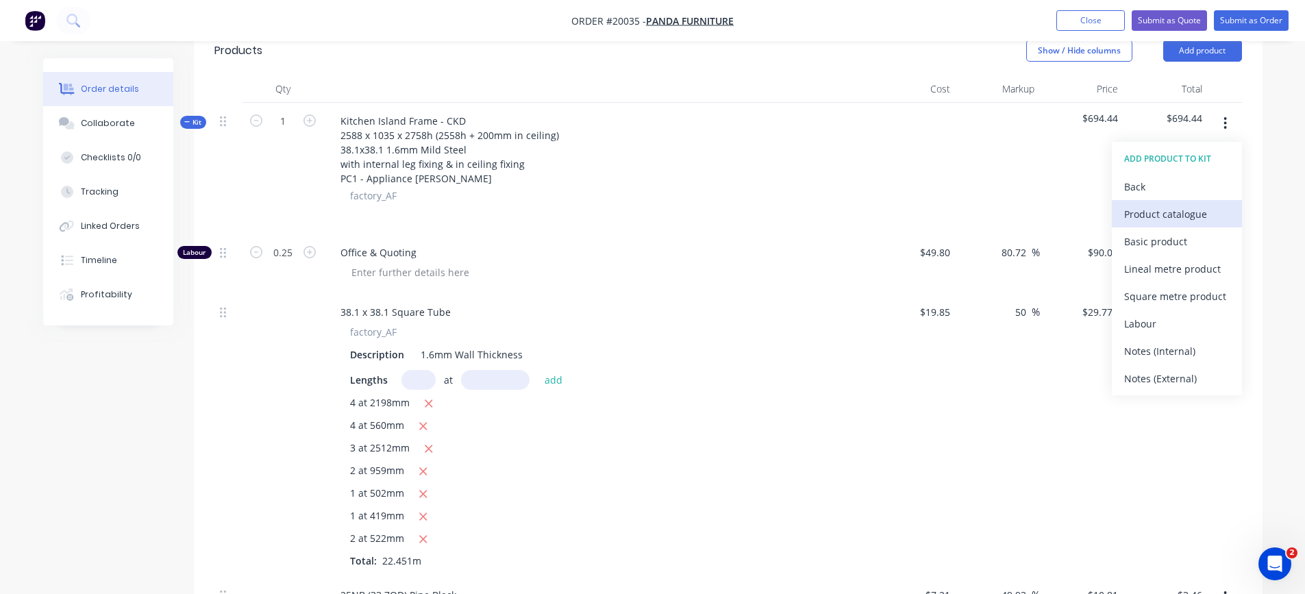
click at [1157, 211] on div "Product catalogue" at bounding box center [1177, 214] width 106 height 20
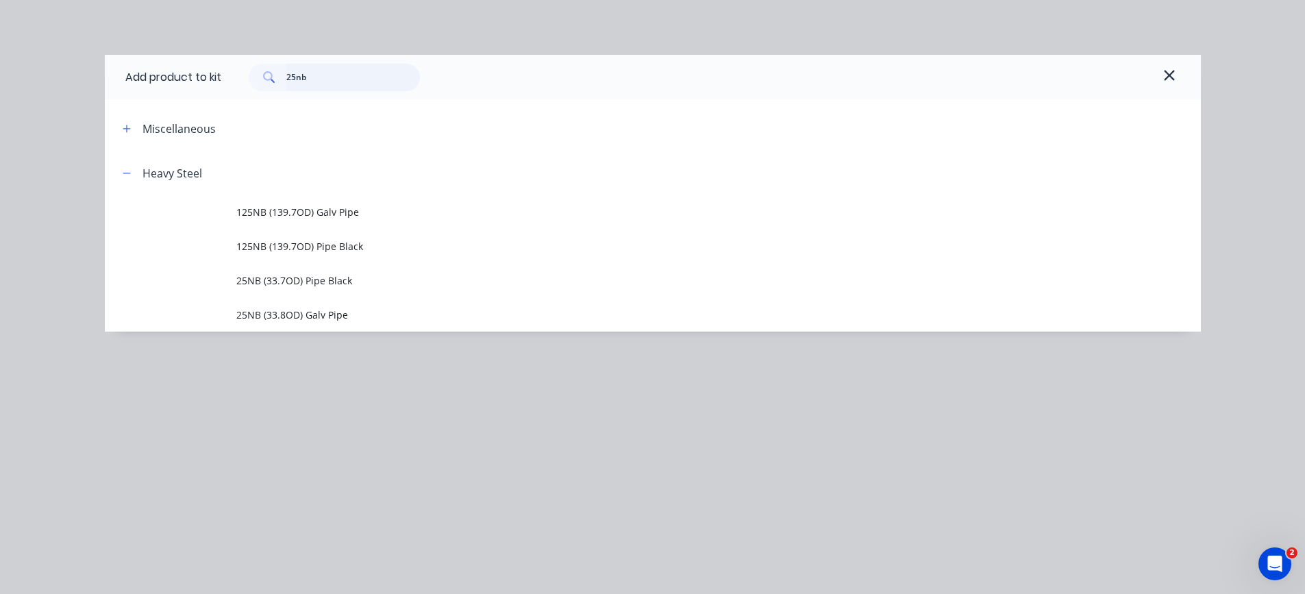
click at [315, 78] on input "25nb" at bounding box center [353, 77] width 134 height 27
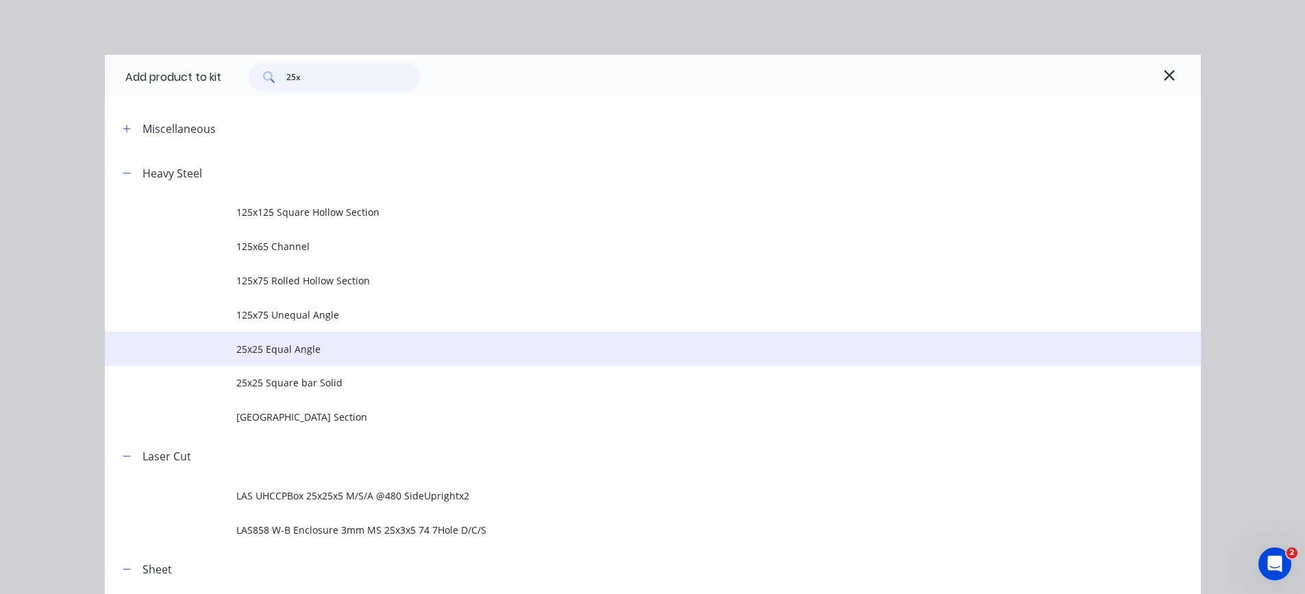
type input "25x"
click at [323, 349] on span "25x25 Equal Angle" at bounding box center [621, 349] width 771 height 14
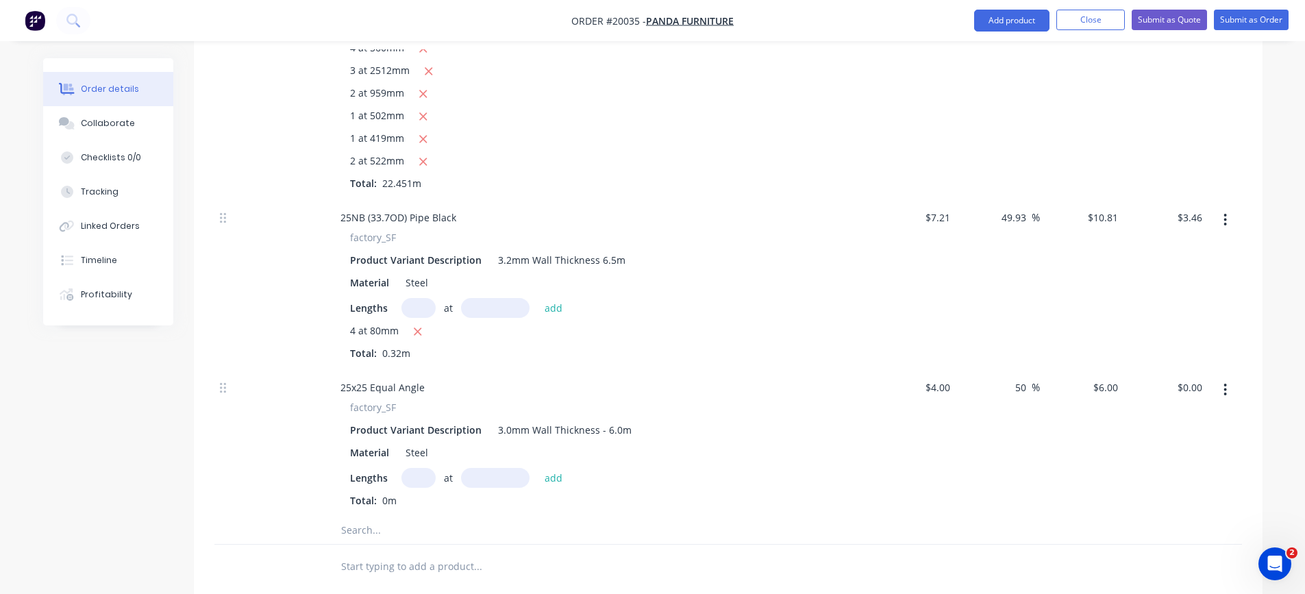
scroll to position [754, 0]
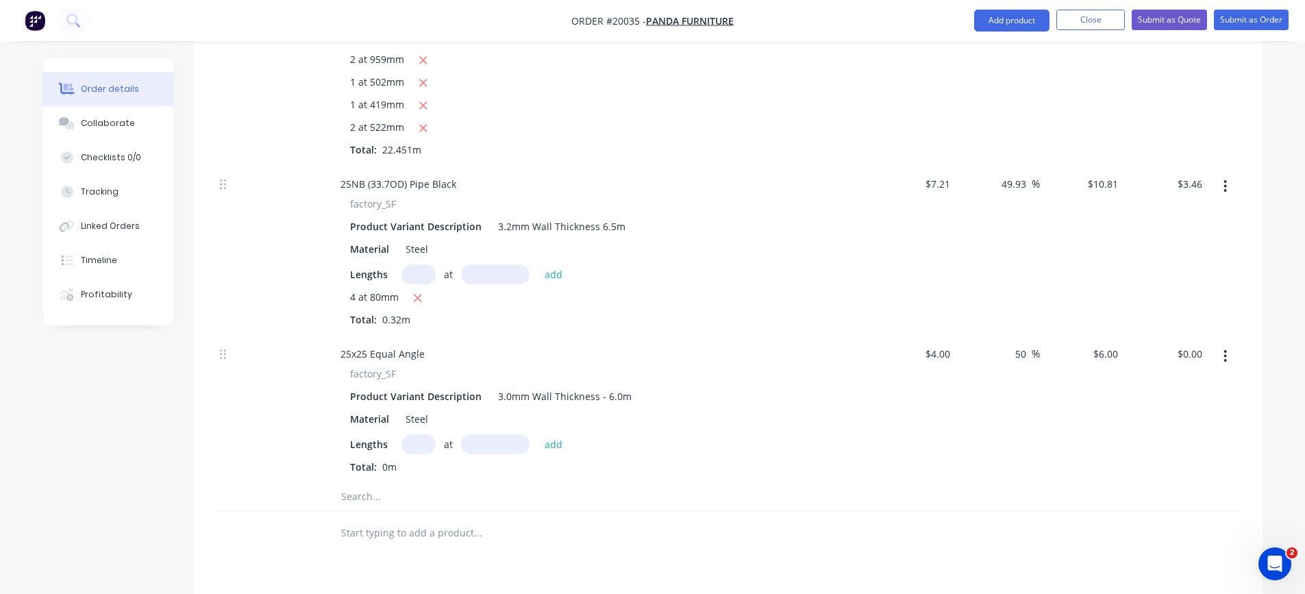
click at [413, 443] on input "text" at bounding box center [419, 444] width 34 height 20
type input "8"
type input "25"
click at [538, 434] on button "add" at bounding box center [554, 443] width 32 height 18
type input "$1.20"
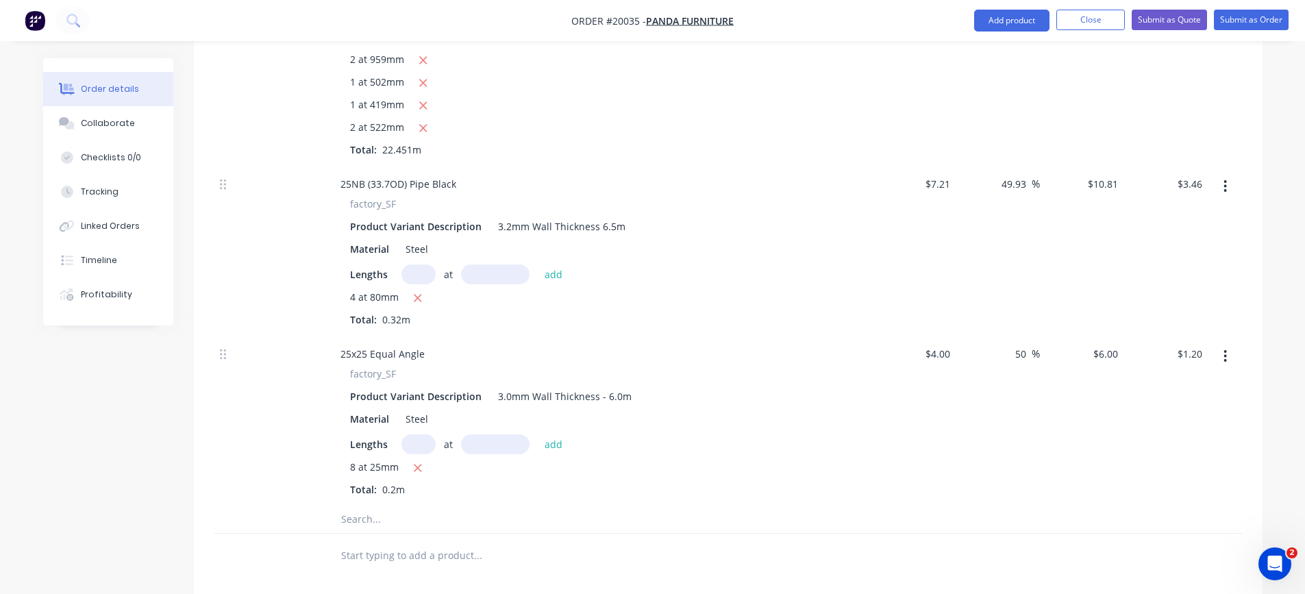
click at [356, 519] on input "text" at bounding box center [478, 519] width 274 height 27
type input "t"
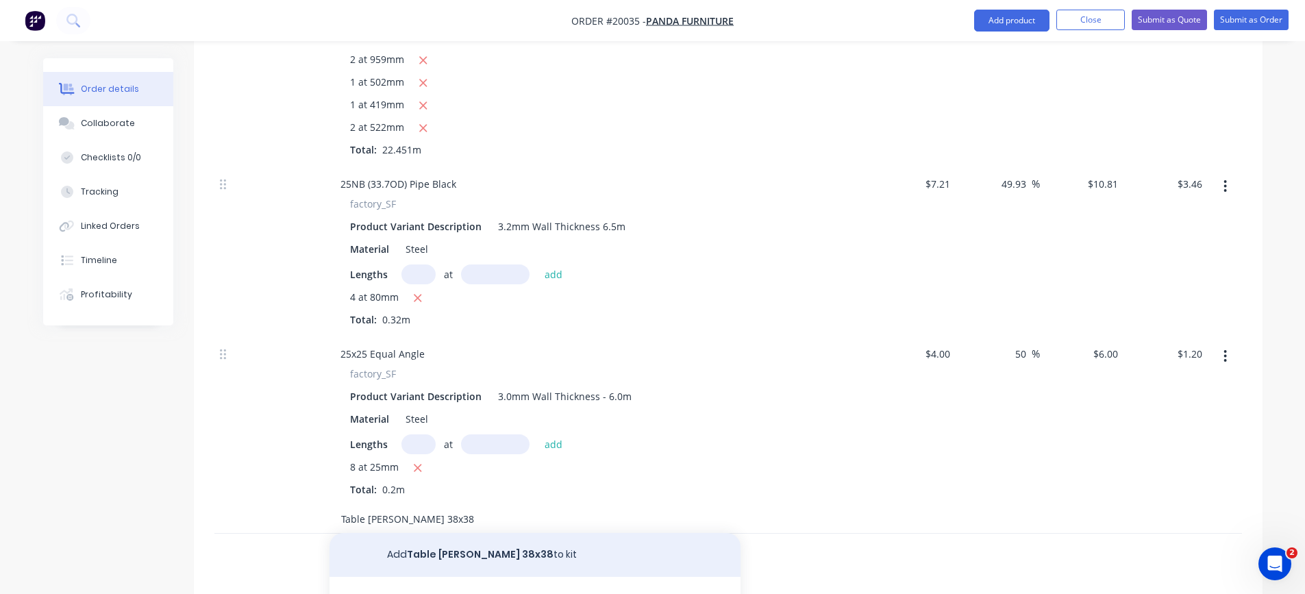
type input "Table [PERSON_NAME] 38x38"
click at [439, 549] on button "Add Table [PERSON_NAME] 38x38 to kit" at bounding box center [535, 555] width 411 height 44
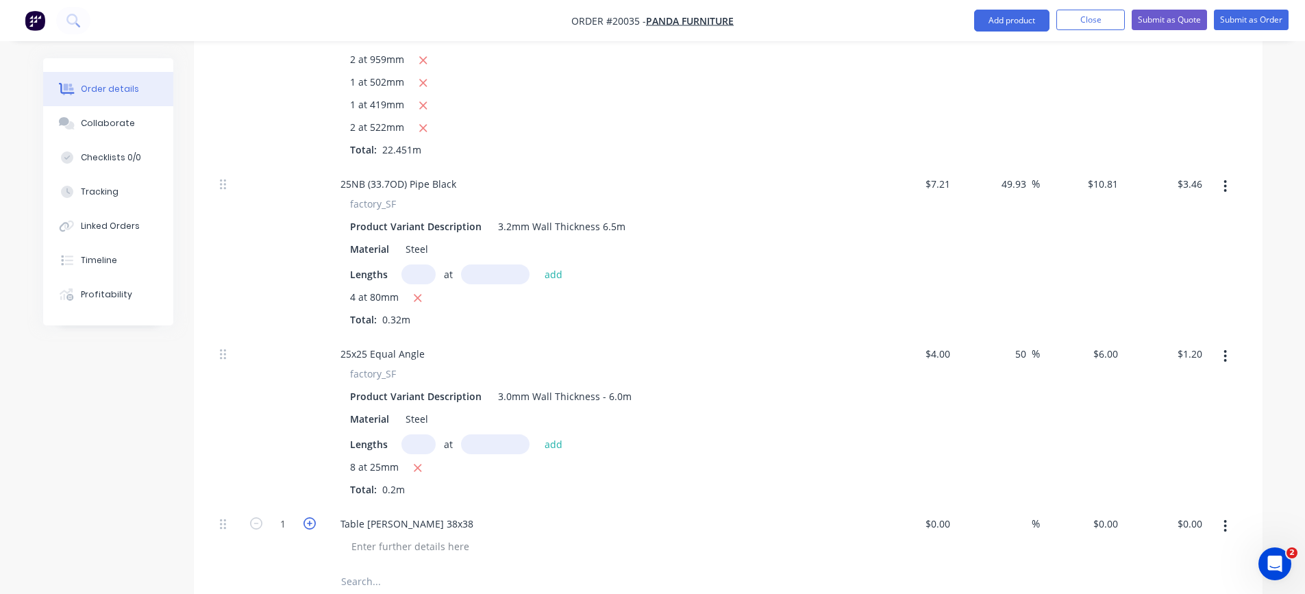
click at [310, 525] on icon "button" at bounding box center [310, 523] width 12 height 12
type input "4"
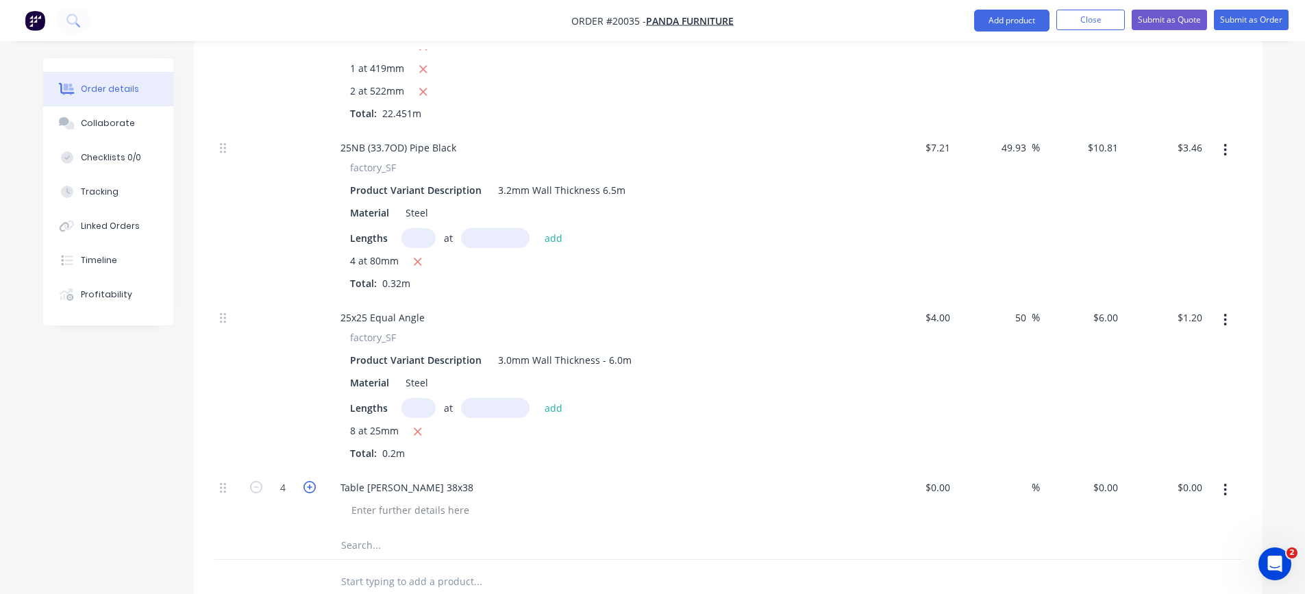
scroll to position [822, 0]
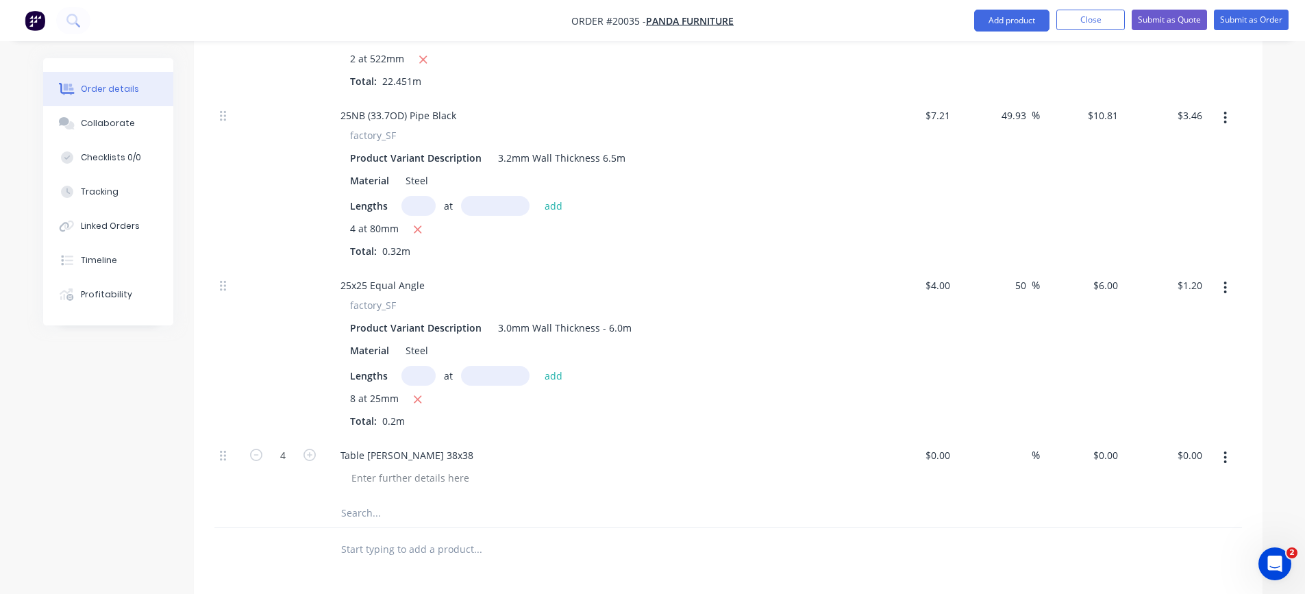
click at [458, 516] on input "text" at bounding box center [478, 512] width 274 height 27
type input "Washer M10x25x3"
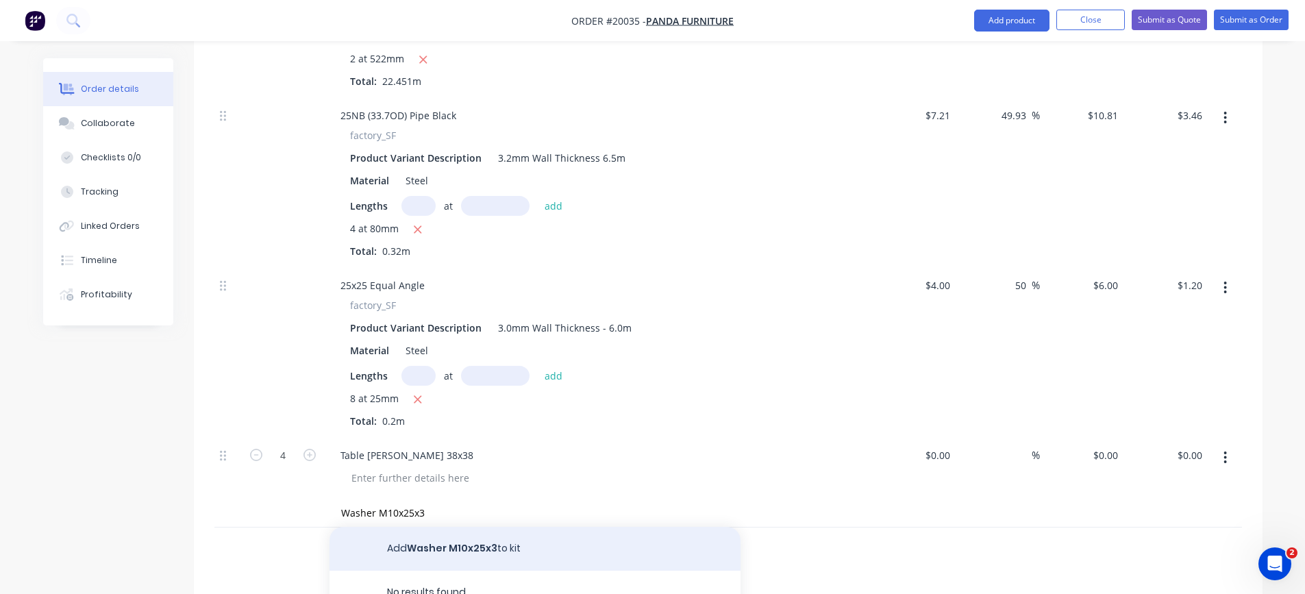
click at [467, 543] on button "Add Washer M10x25x3 to kit" at bounding box center [535, 549] width 411 height 44
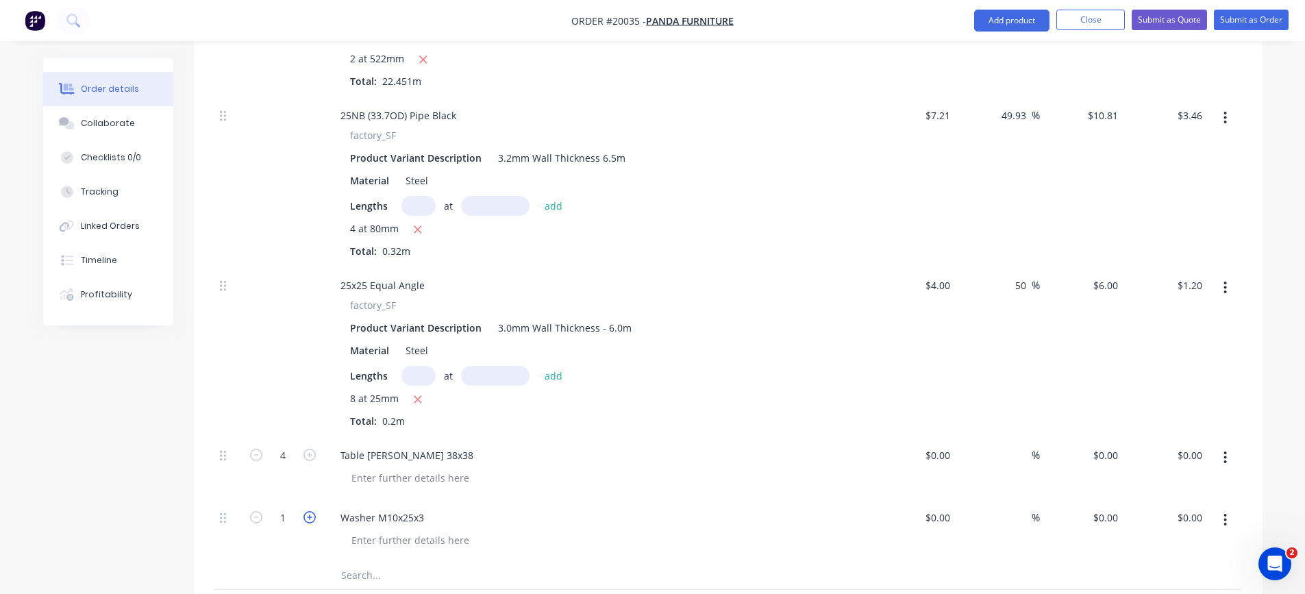
click at [308, 519] on icon "button" at bounding box center [310, 517] width 12 height 12
type input "4"
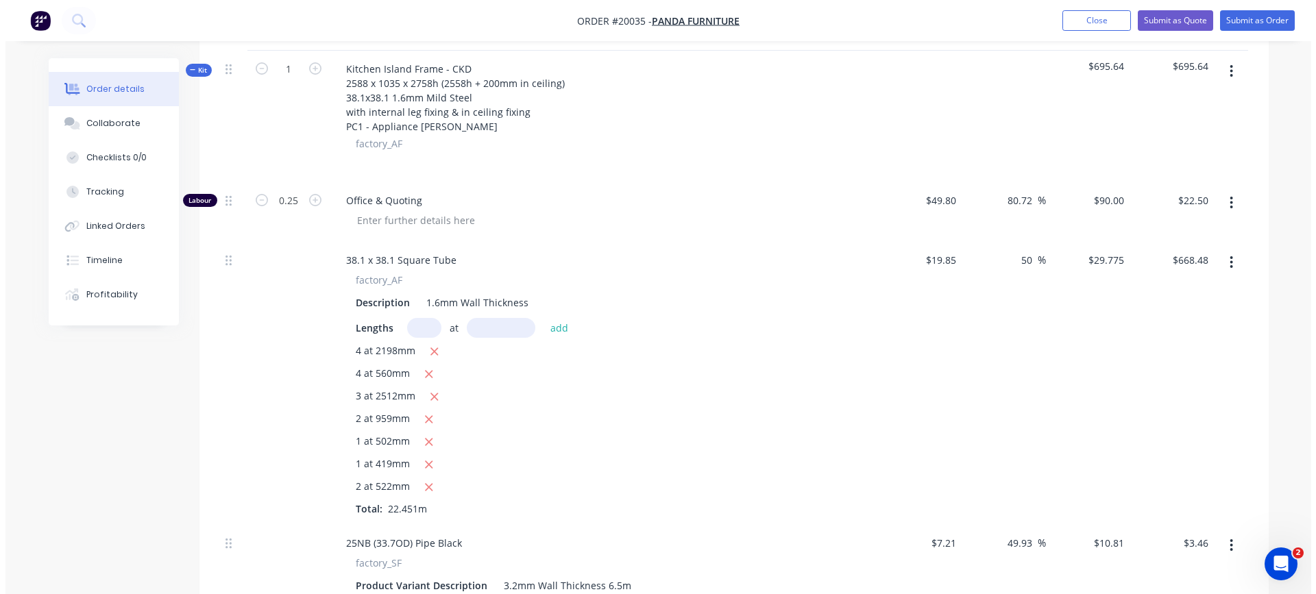
scroll to position [343, 0]
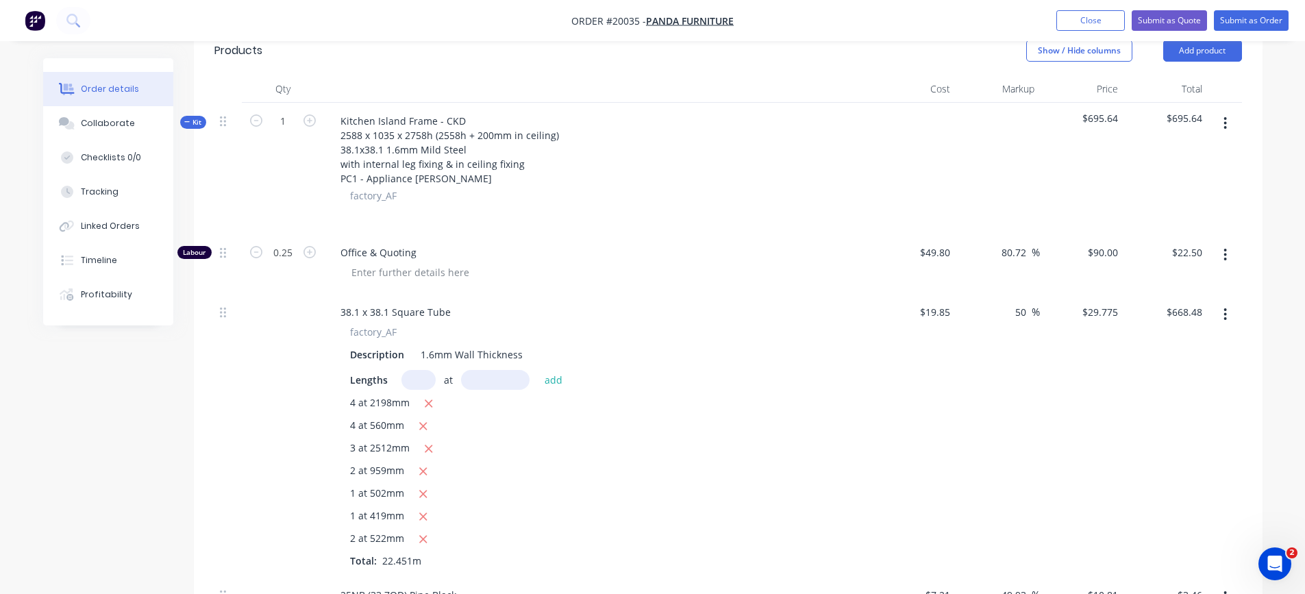
click at [1226, 125] on icon "button" at bounding box center [1225, 123] width 3 height 15
click at [1201, 162] on div "Add product to kit" at bounding box center [1177, 159] width 106 height 20
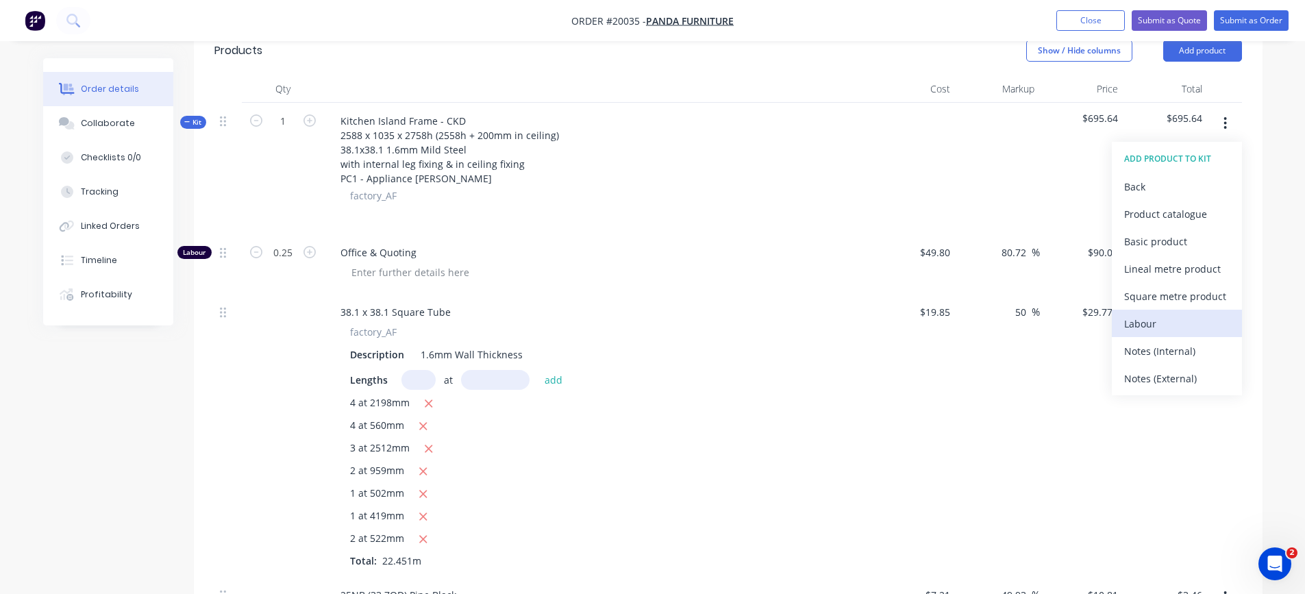
click at [1148, 319] on div "Labour" at bounding box center [1177, 324] width 106 height 20
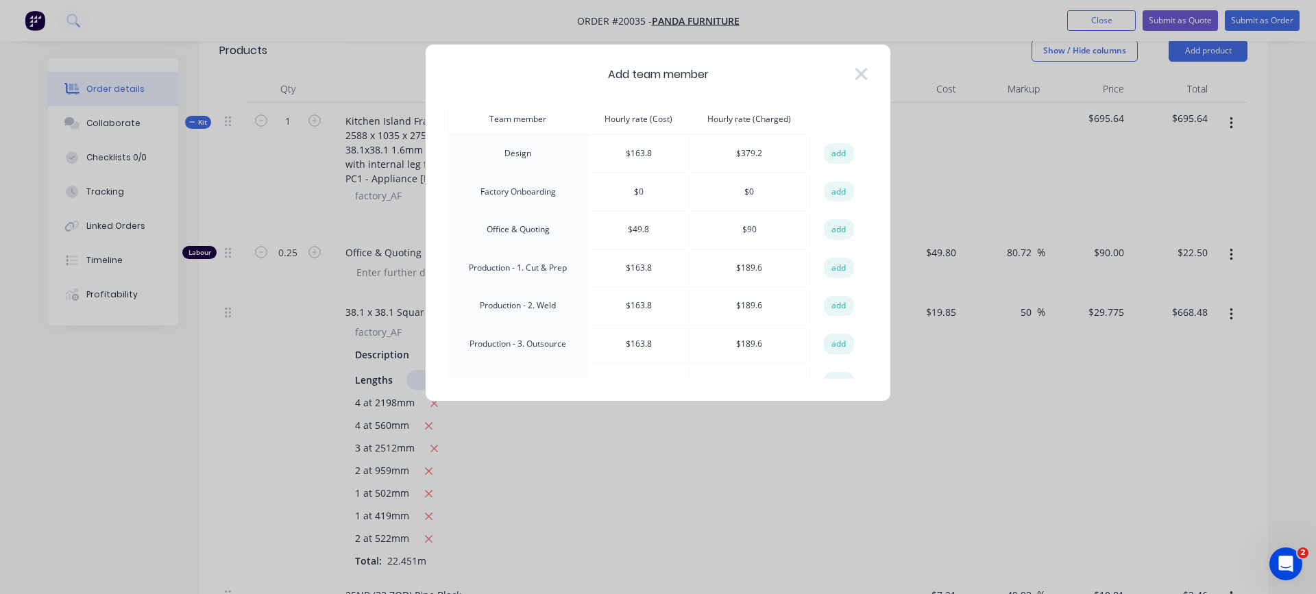
scroll to position [274, 0]
click at [836, 140] on button "add" at bounding box center [839, 149] width 30 height 21
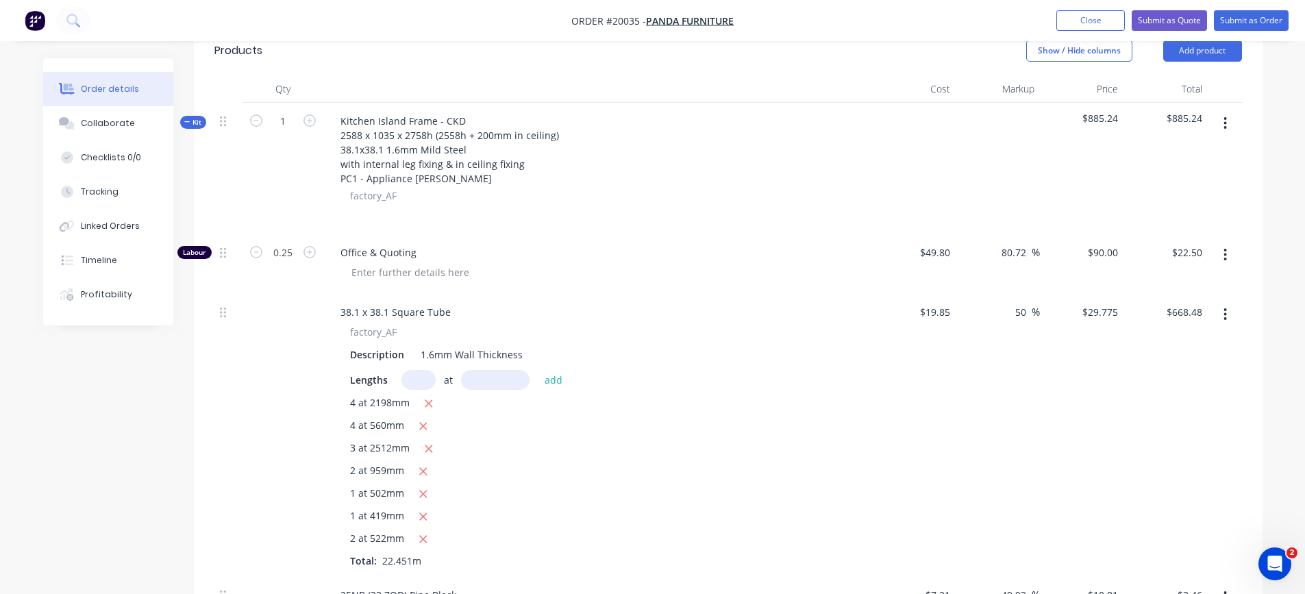
click at [1229, 123] on button "button" at bounding box center [1225, 123] width 32 height 25
click at [1190, 161] on div "Add product to kit" at bounding box center [1177, 159] width 106 height 20
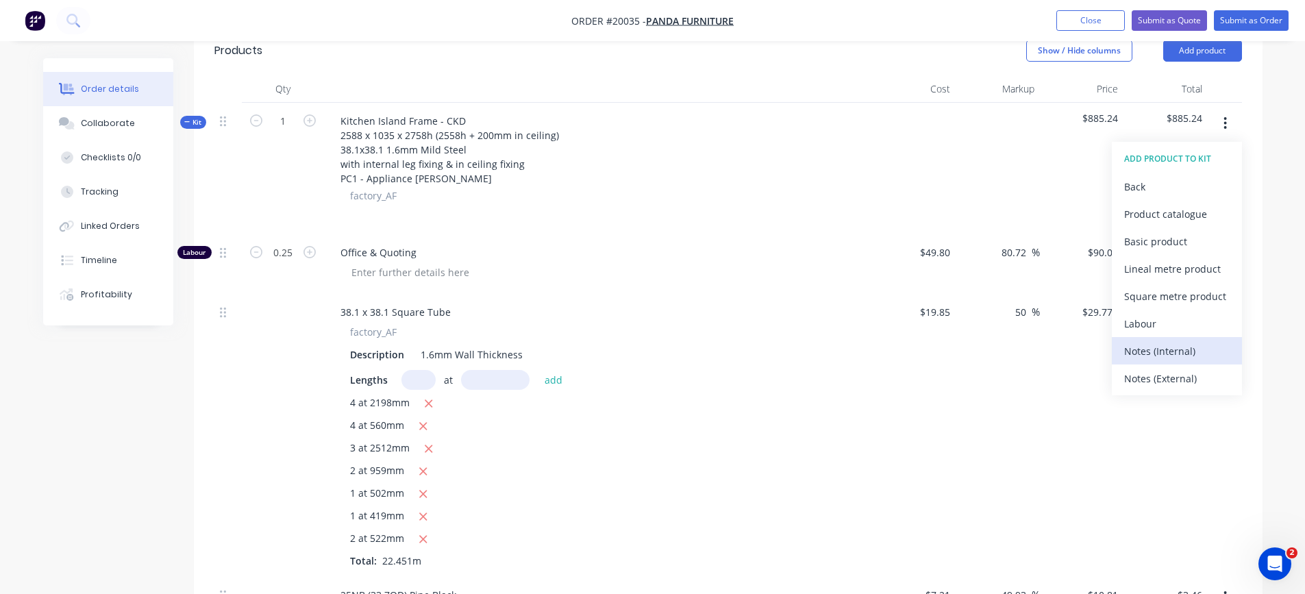
click at [1176, 349] on div "Notes (Internal)" at bounding box center [1177, 351] width 106 height 20
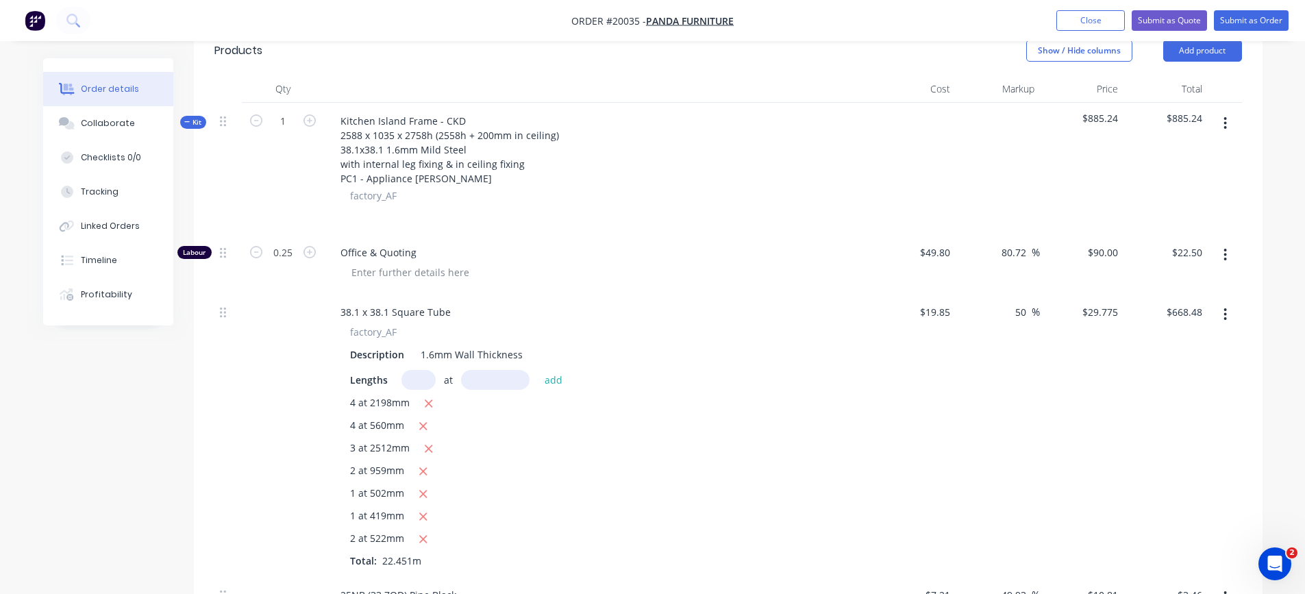
click at [1229, 121] on button "button" at bounding box center [1225, 123] width 32 height 25
click at [1186, 161] on div "Add product to kit" at bounding box center [1177, 159] width 106 height 20
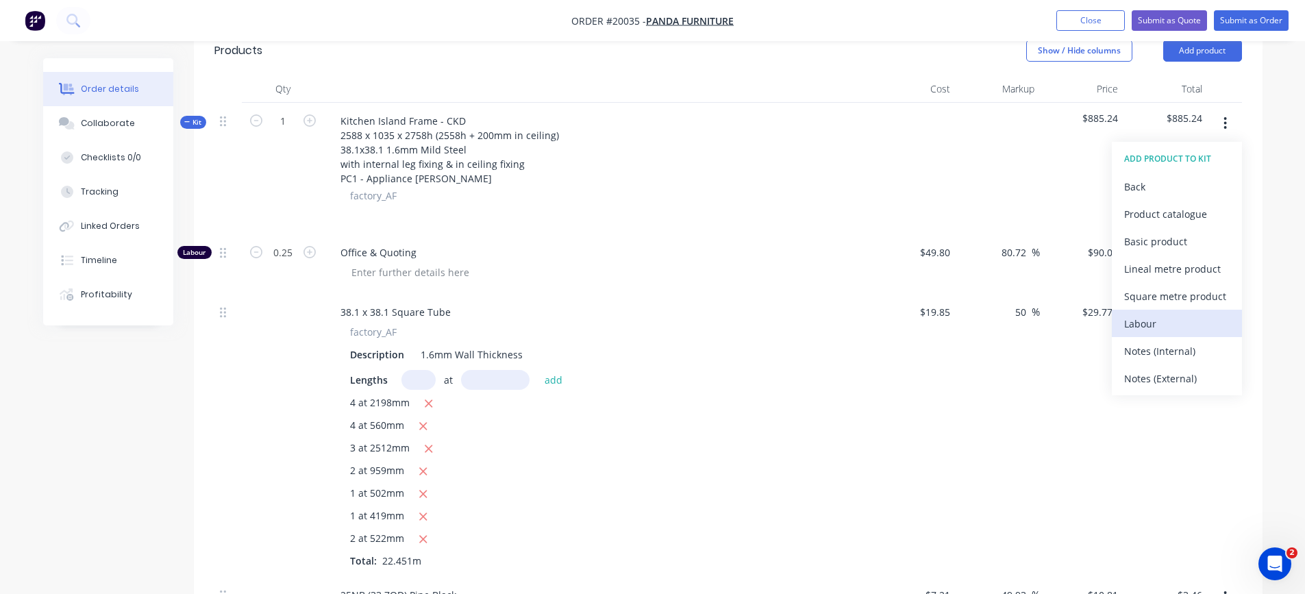
click at [1155, 319] on div "Labour" at bounding box center [1177, 324] width 106 height 20
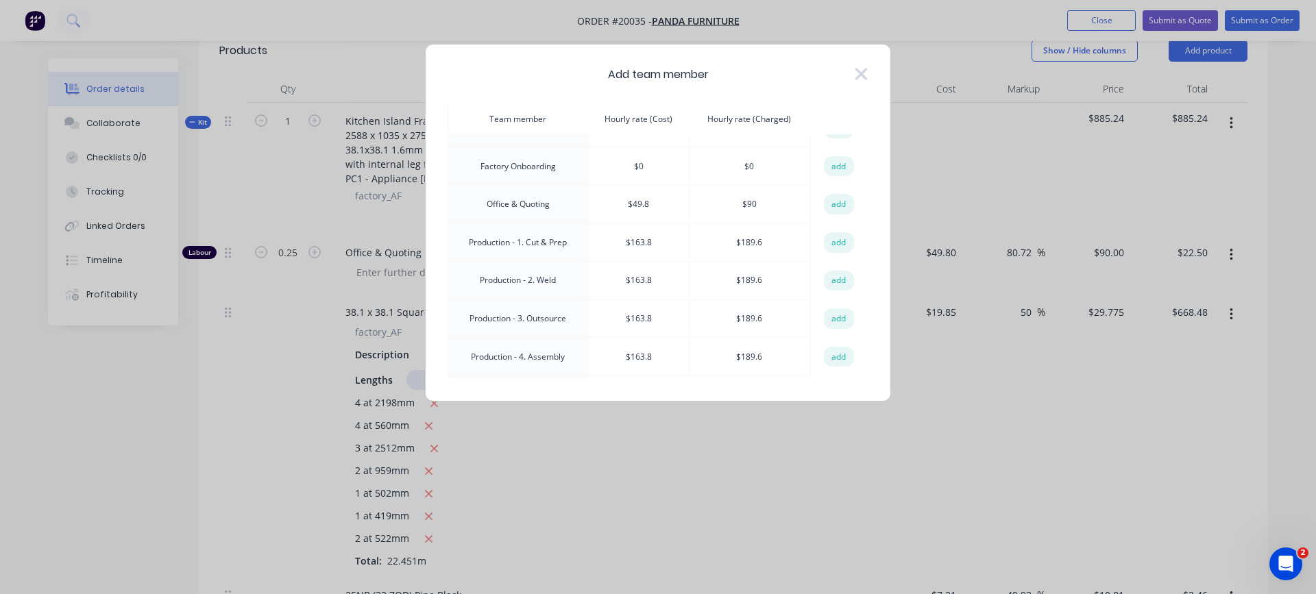
scroll to position [206, 0]
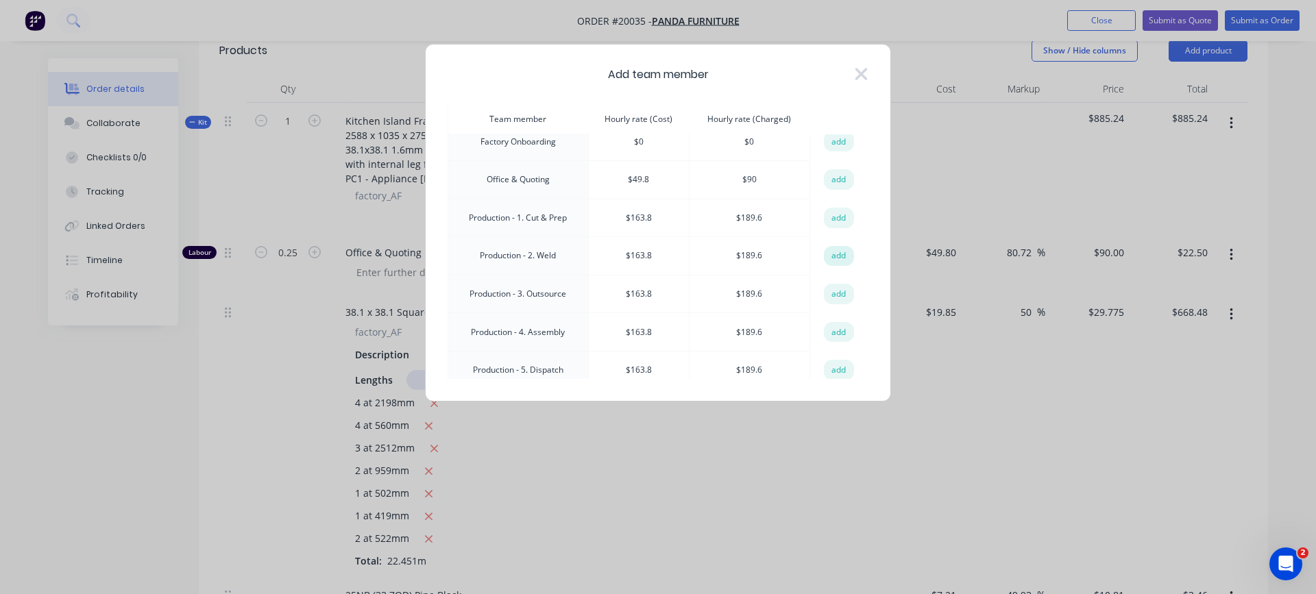
click at [832, 253] on button "add" at bounding box center [839, 256] width 30 height 21
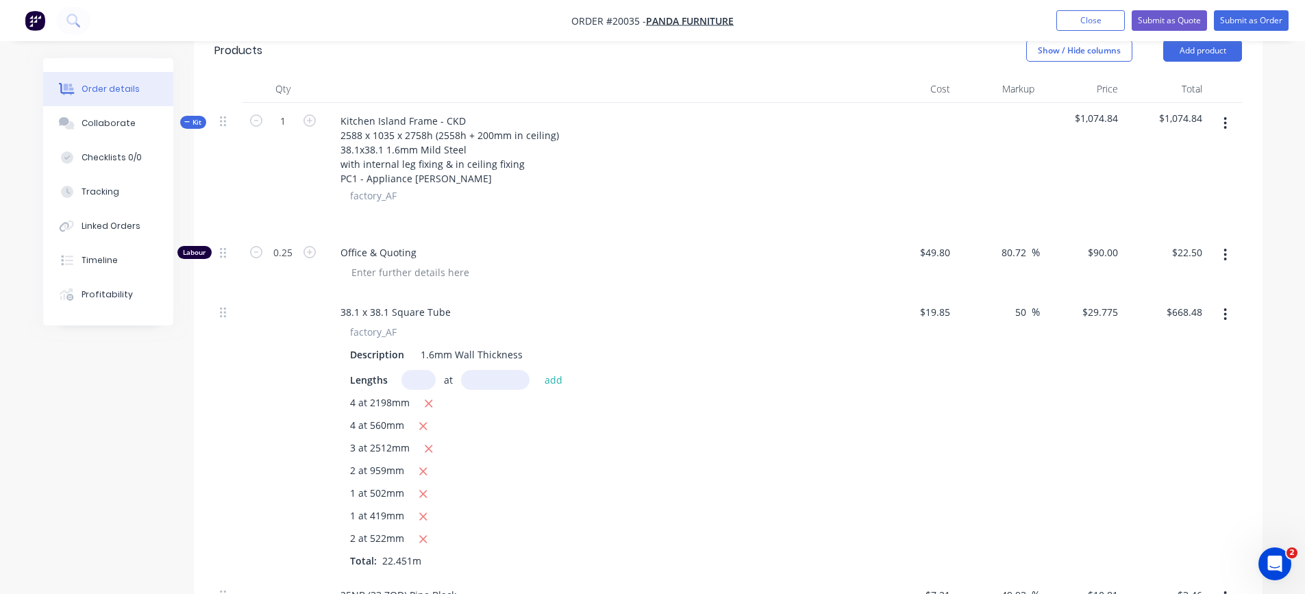
click at [1224, 116] on icon "button" at bounding box center [1225, 123] width 3 height 15
click at [1192, 165] on div "Add product to kit" at bounding box center [1177, 159] width 106 height 20
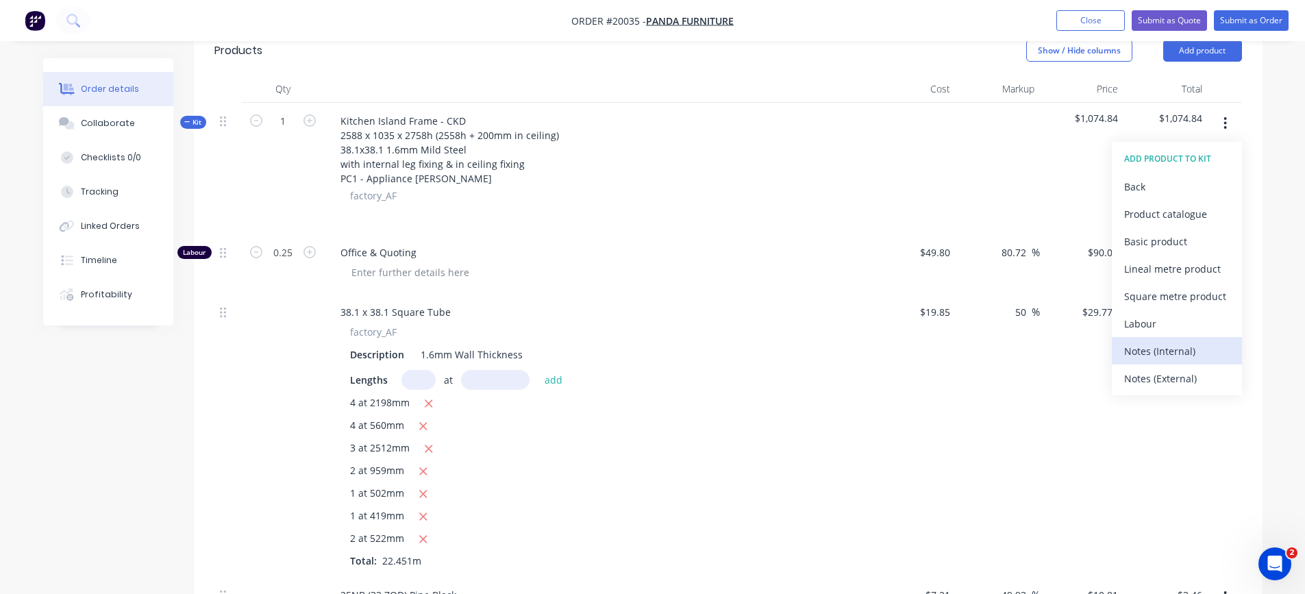
click at [1144, 341] on div "Notes (Internal)" at bounding box center [1177, 351] width 106 height 20
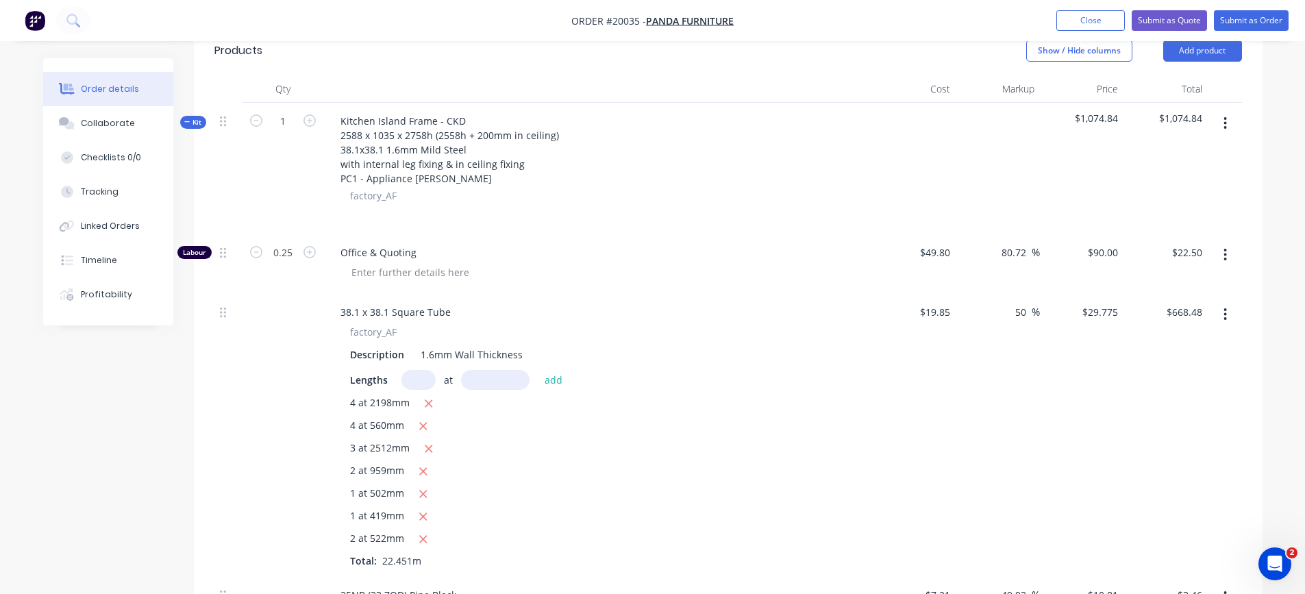
click at [1227, 121] on icon "button" at bounding box center [1225, 123] width 3 height 15
click at [1199, 153] on div "Add product to kit" at bounding box center [1177, 159] width 106 height 20
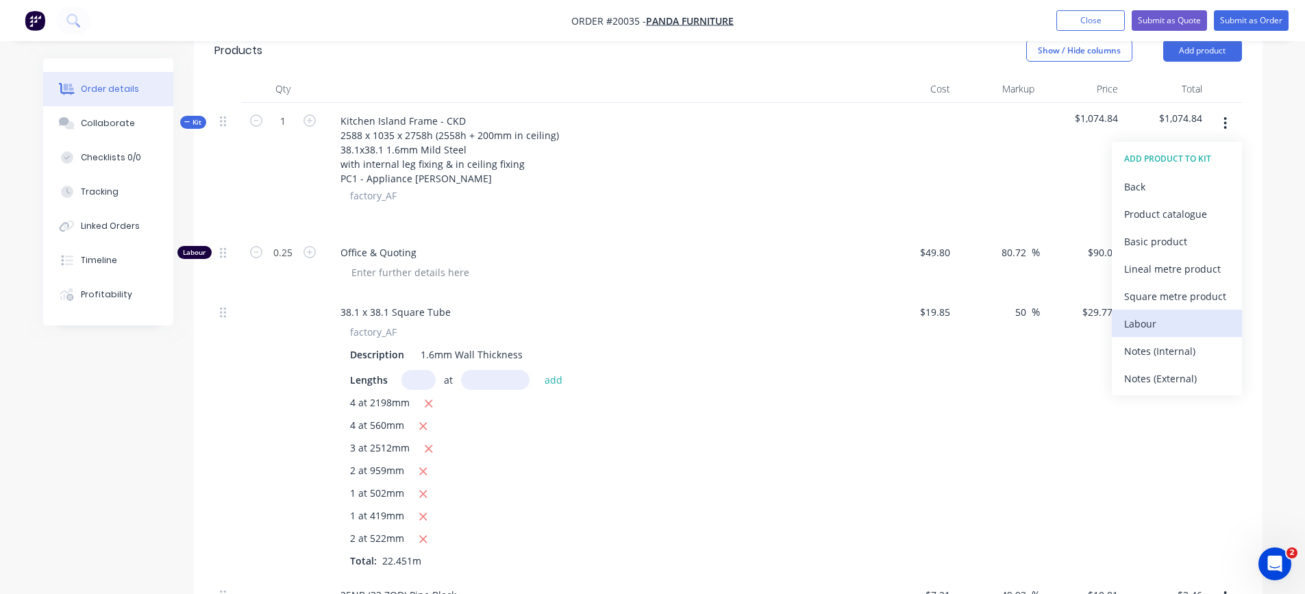
click at [1146, 320] on div "Labour" at bounding box center [1177, 324] width 106 height 20
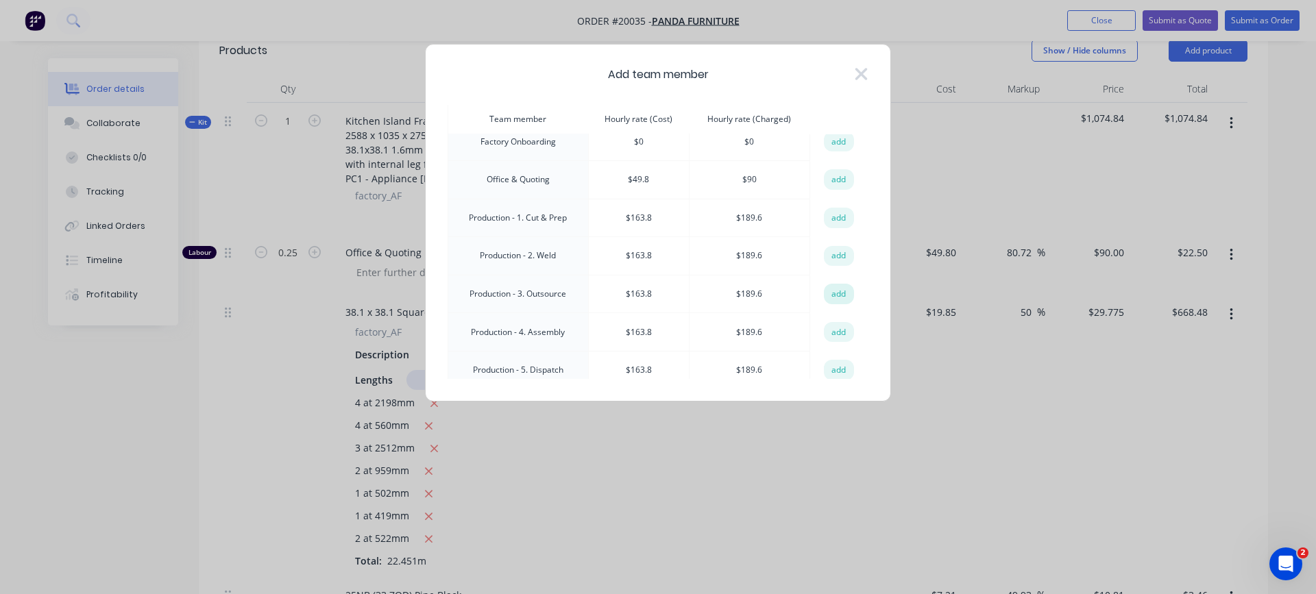
click at [839, 290] on button "add" at bounding box center [839, 294] width 30 height 21
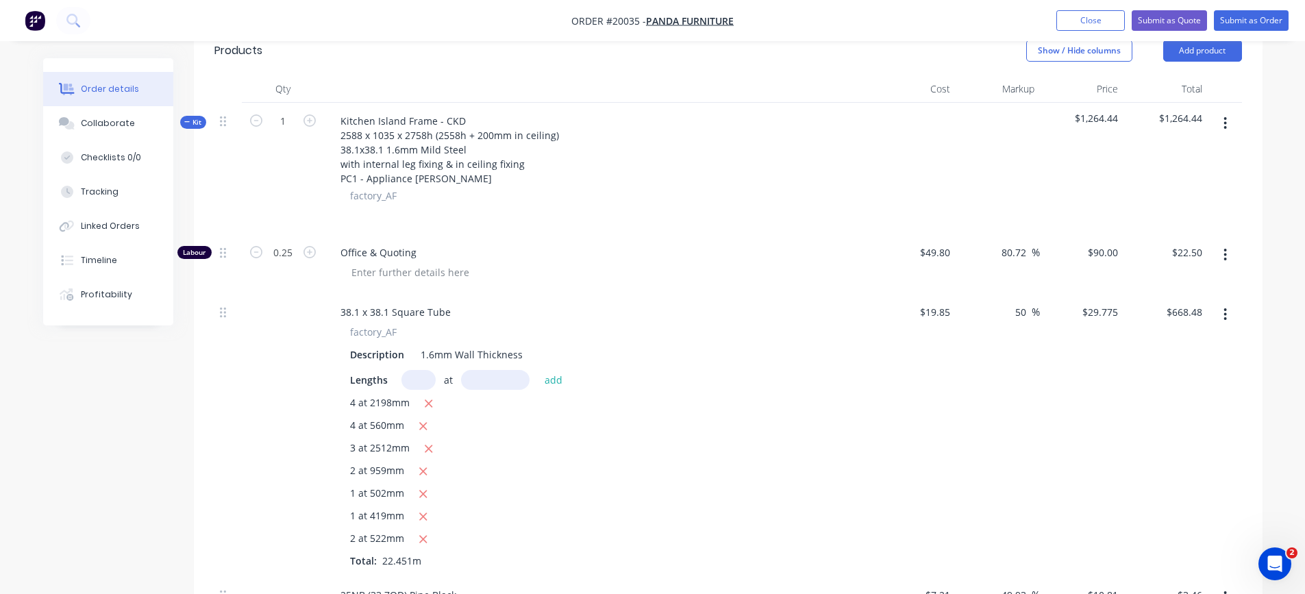
click at [1226, 125] on icon "button" at bounding box center [1225, 123] width 3 height 15
click at [1211, 156] on div "Add product to kit" at bounding box center [1177, 159] width 106 height 20
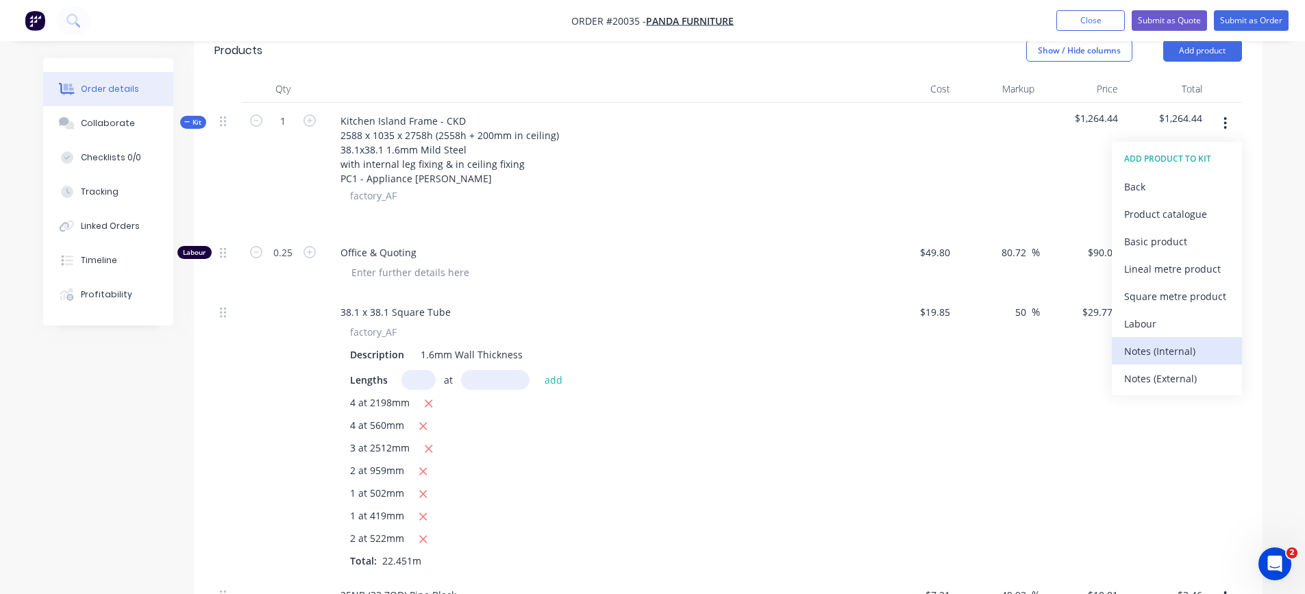
click at [1157, 349] on div "Notes (Internal)" at bounding box center [1177, 351] width 106 height 20
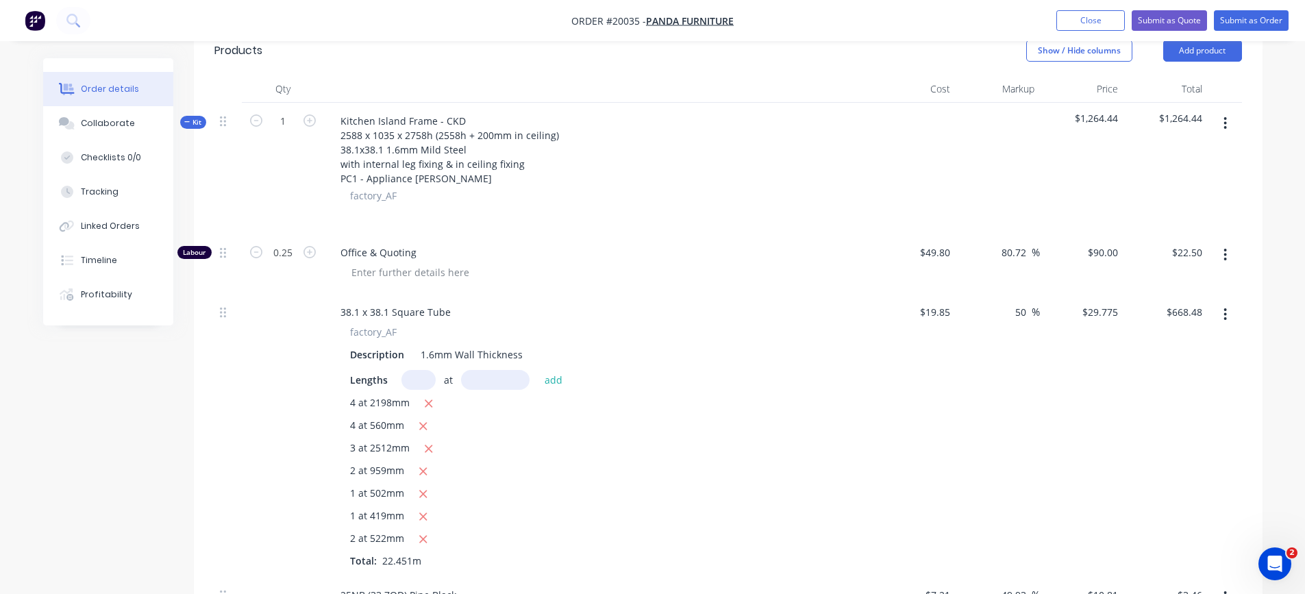
click at [1226, 122] on icon "button" at bounding box center [1225, 123] width 3 height 12
click at [1199, 155] on div "Add product to kit" at bounding box center [1177, 159] width 106 height 20
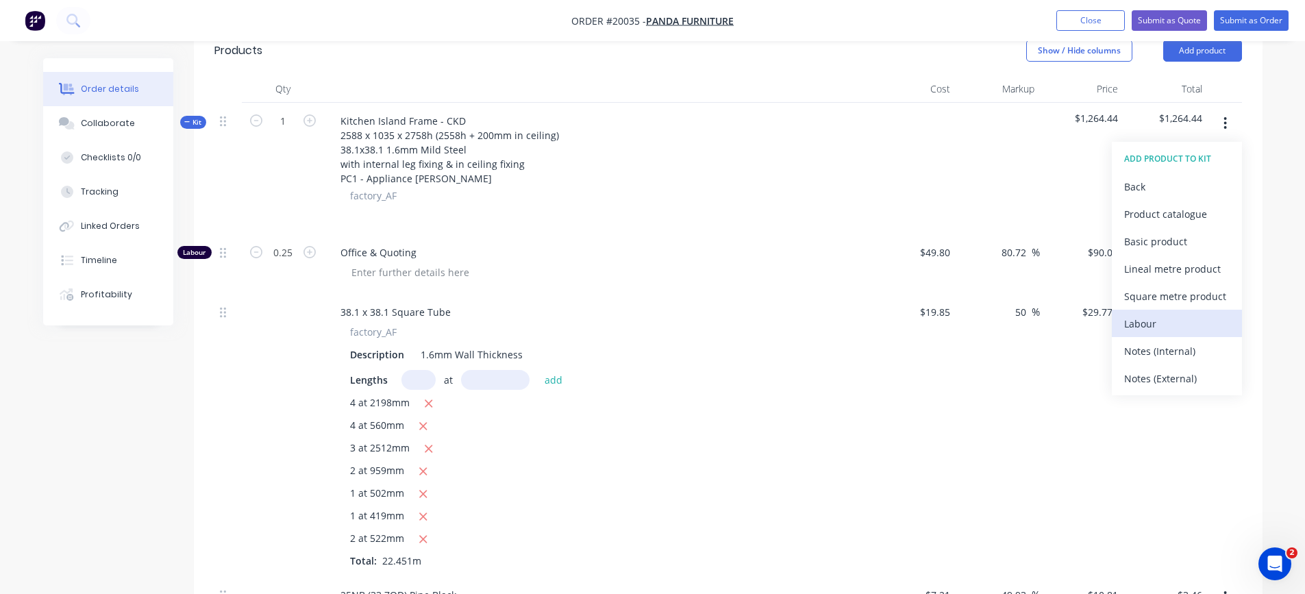
click at [1154, 323] on div "Labour" at bounding box center [1177, 324] width 106 height 20
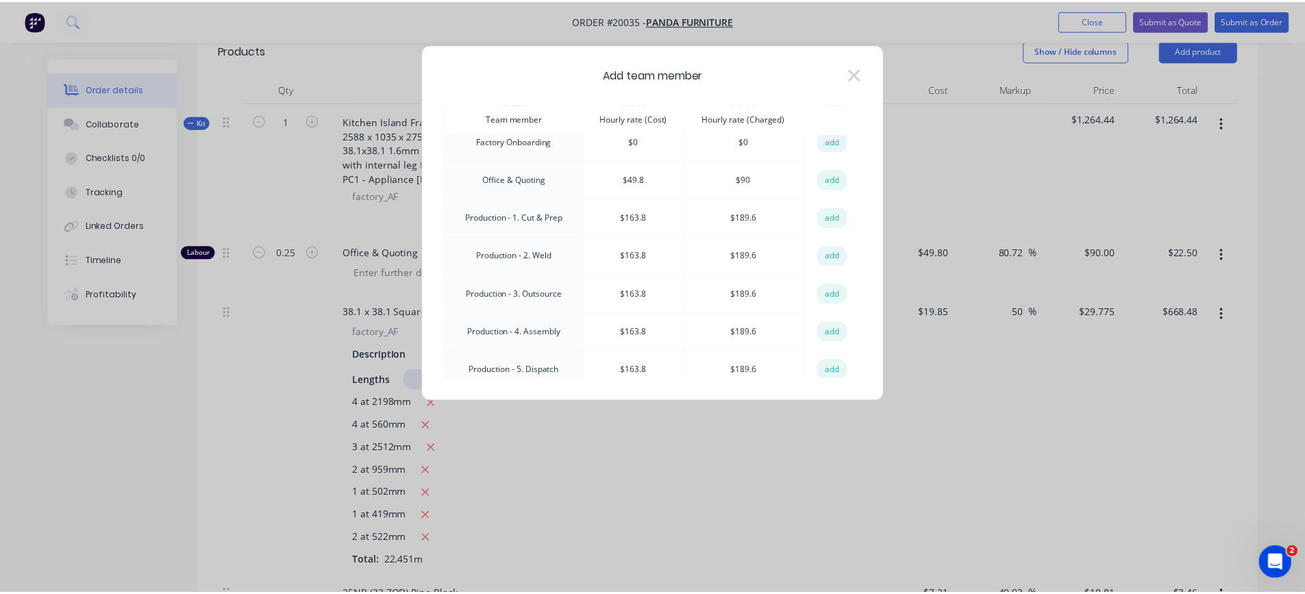
scroll to position [274, 0]
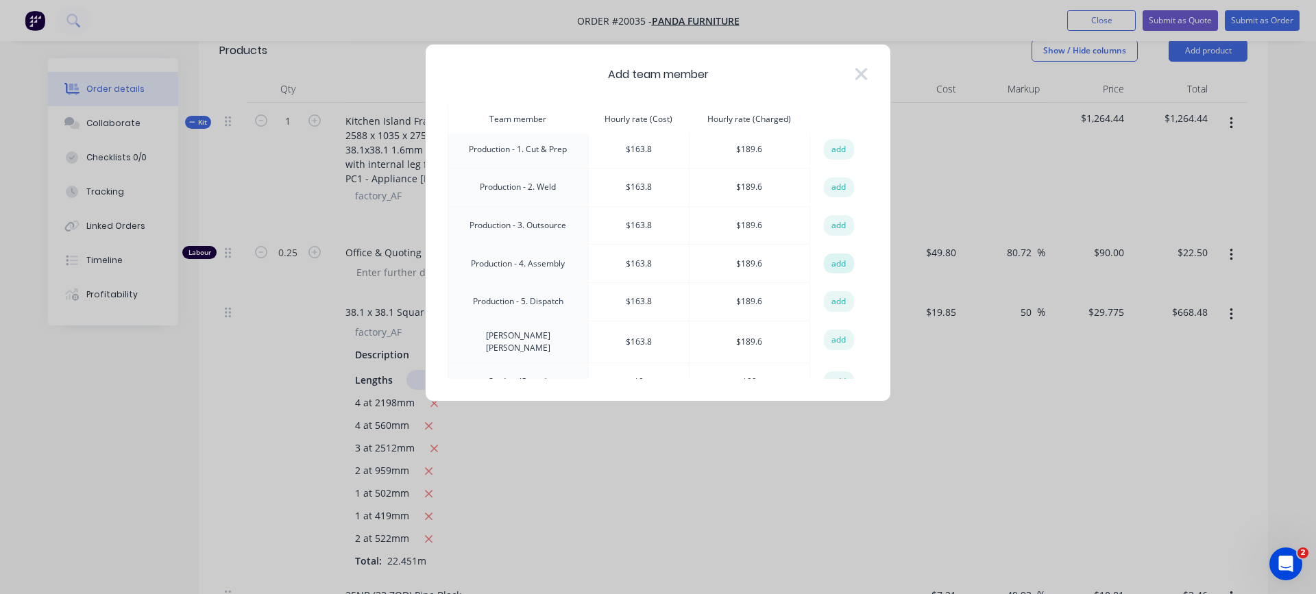
click at [829, 264] on button "add" at bounding box center [839, 264] width 30 height 21
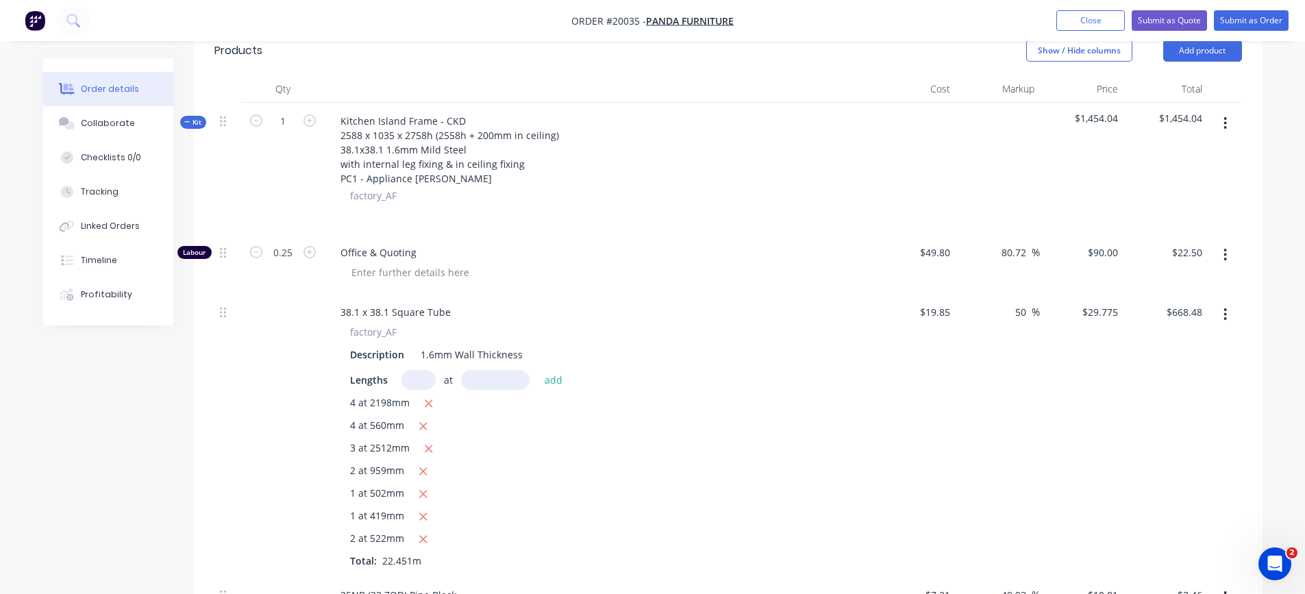
click at [1225, 123] on icon "button" at bounding box center [1225, 123] width 3 height 12
click at [1180, 159] on div "Add product to kit" at bounding box center [1177, 159] width 106 height 20
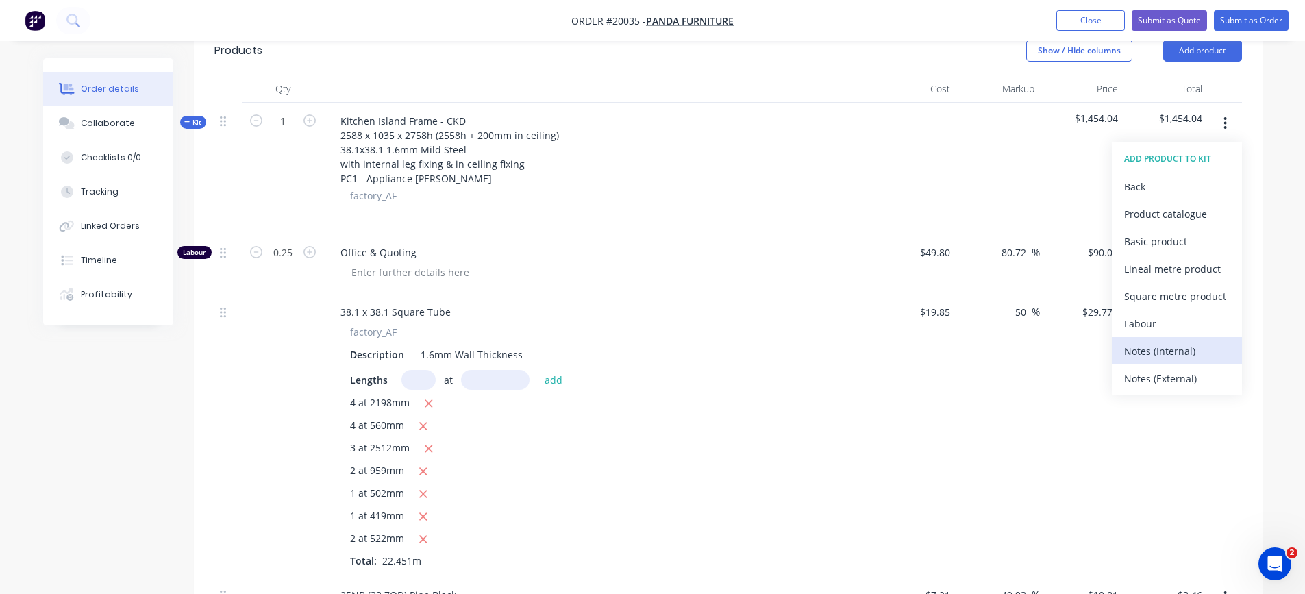
click at [1147, 346] on div "Notes (Internal)" at bounding box center [1177, 351] width 106 height 20
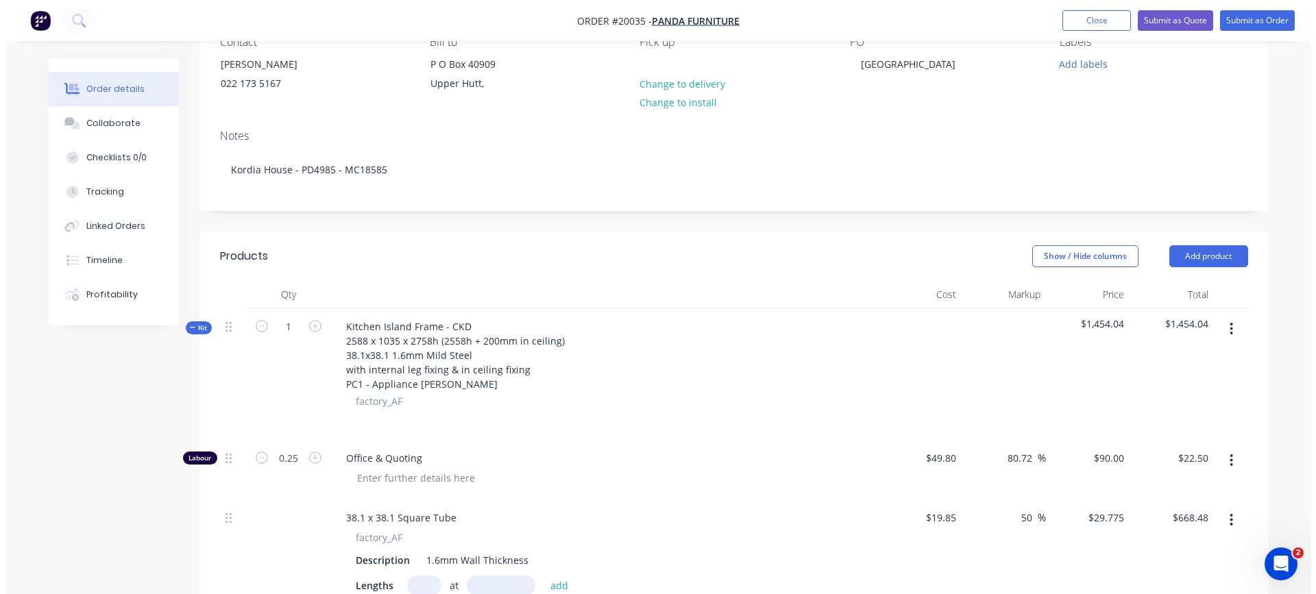
scroll to position [0, 0]
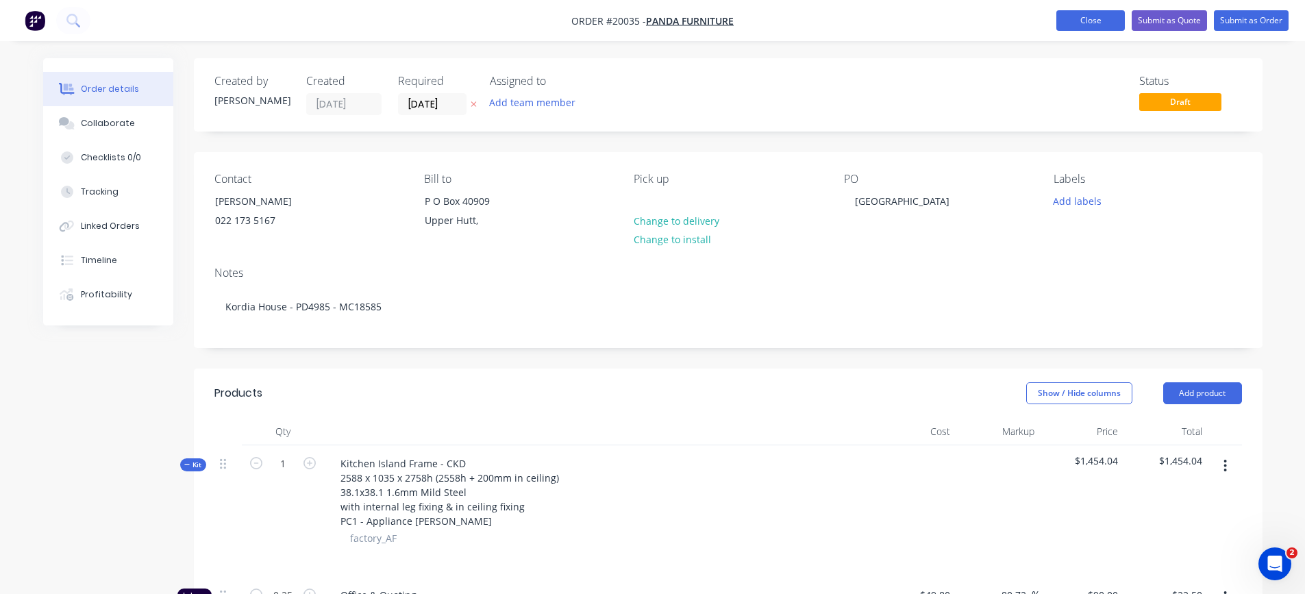
click at [1072, 23] on button "Close" at bounding box center [1091, 20] width 69 height 21
